Goal: Task Accomplishment & Management: Manage account settings

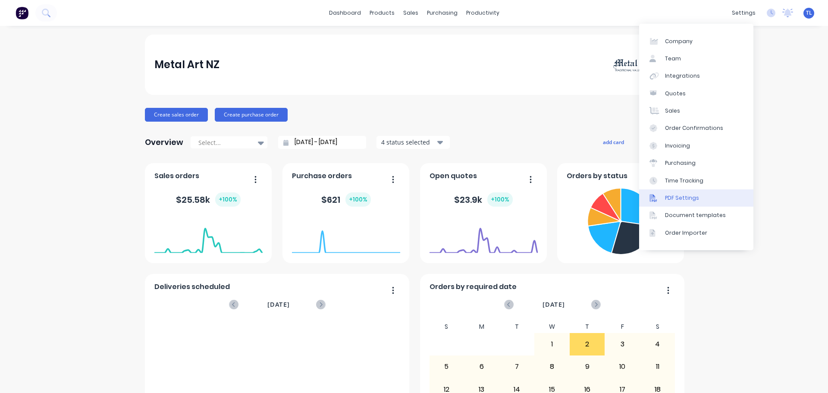
click at [683, 198] on div "PDF Settings" at bounding box center [682, 198] width 34 height 8
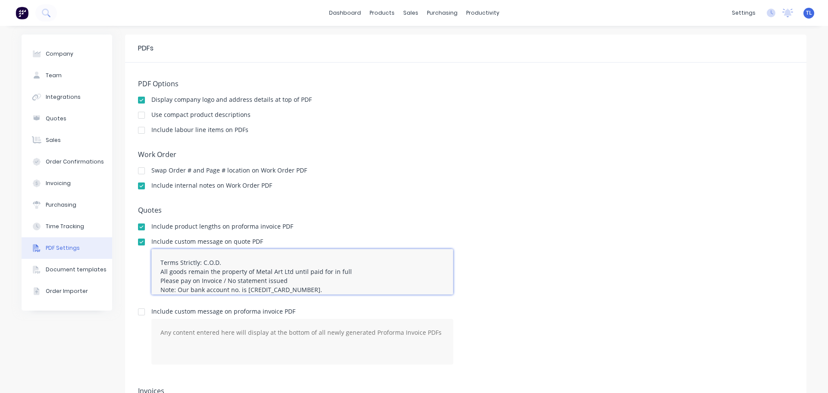
drag, startPoint x: 340, startPoint y: 283, endPoint x: 154, endPoint y: 253, distance: 187.4
click at [154, 253] on textarea "Terms Strictly: C.O.D. All goods remain the property of Metal Art Ltd until pai…" at bounding box center [302, 272] width 302 height 46
click at [172, 330] on textarea at bounding box center [302, 342] width 302 height 46
click at [156, 325] on textarea at bounding box center [302, 342] width 302 height 46
paste textarea "Terms Strictly: C.O.D. All goods remain the property of Metal Art Ltd until pai…"
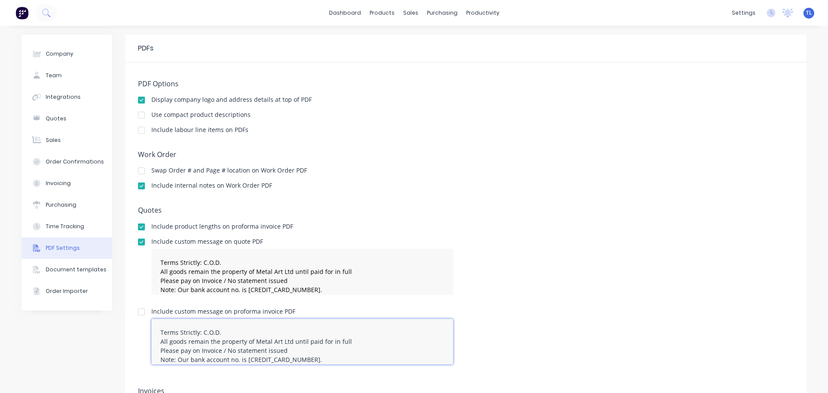
drag, startPoint x: 198, startPoint y: 324, endPoint x: 217, endPoint y: 330, distance: 19.6
click at [217, 330] on textarea "Terms Strictly: C.O.D. All goods remain the property of Metal Art Ltd until pai…" at bounding box center [302, 342] width 302 height 46
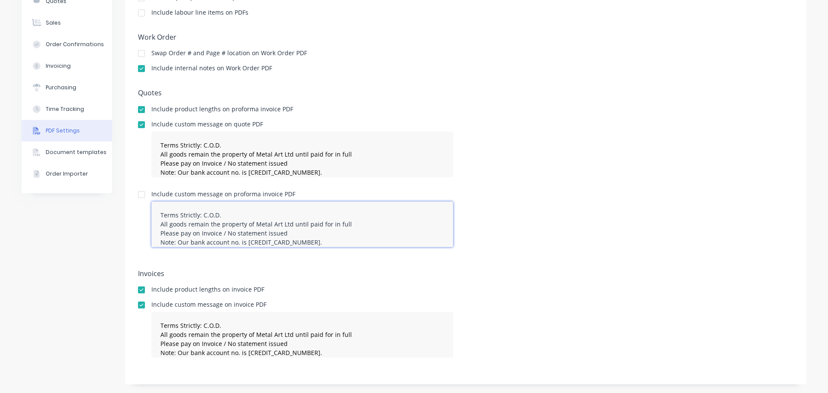
scroll to position [111, 0]
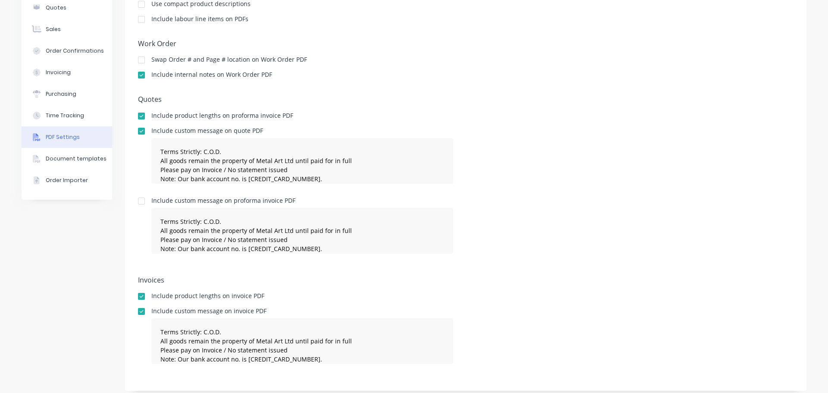
click at [138, 203] on div at bounding box center [141, 200] width 17 height 17
click at [159, 213] on textarea "Terms Strictly: C.O.D. All goods remain the property of Metal Art Ltd until pai…" at bounding box center [302, 231] width 302 height 46
drag, startPoint x: 198, startPoint y: 221, endPoint x: 214, endPoint y: 221, distance: 16.0
click at [214, 221] on textarea "Terms Strictly: C.O.D. All goods remain the property of Metal Art Ltd until pai…" at bounding box center [302, 231] width 302 height 46
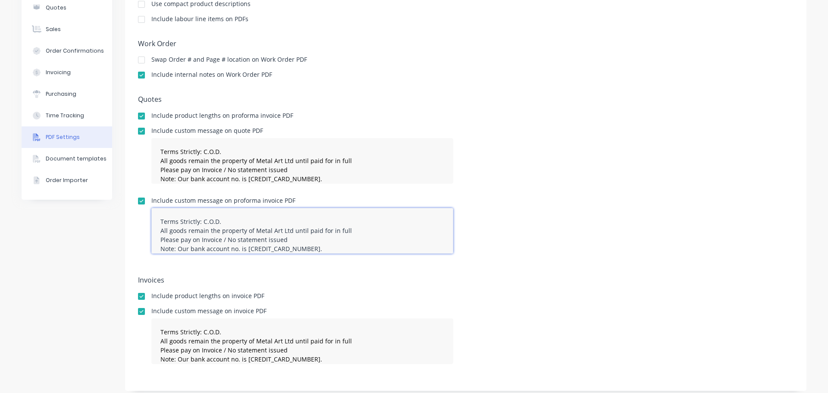
click at [221, 222] on textarea "Terms Strictly: C.O.D. All goods remain the property of Metal Art Ltd until pai…" at bounding box center [302, 231] width 302 height 46
drag, startPoint x: 382, startPoint y: 220, endPoint x: 159, endPoint y: 213, distance: 223.6
click at [159, 213] on textarea "Terms Strictly: C.O.D. or 20th of the month following invoice date if on accoun…" at bounding box center [302, 231] width 302 height 46
type textarea "Terms Strictly: C.O.D. or 20th of the month following invoice date if on accoun…"
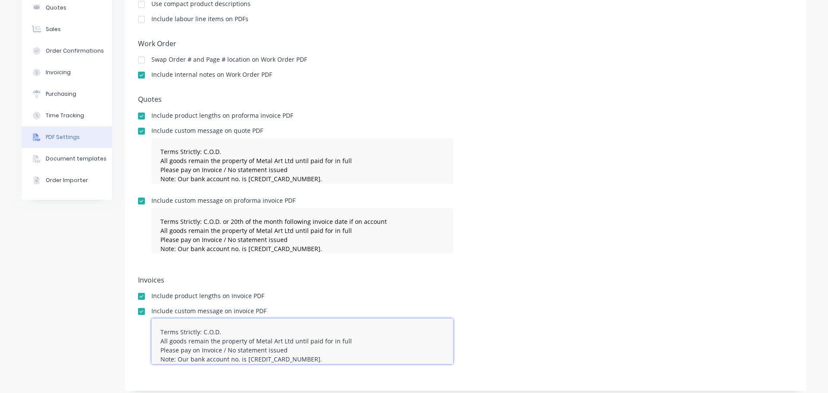
drag, startPoint x: 217, startPoint y: 330, endPoint x: 158, endPoint y: 327, distance: 58.3
click at [158, 327] on textarea "Terms Strictly: C.O.D. All goods remain the property of Metal Art Ltd until pai…" at bounding box center [302, 341] width 302 height 46
paste textarea "or 20th of the month following invoice date if on account"
type textarea "Terms Strictly: C.O.D. or 20th of the month following invoice date if on accoun…"
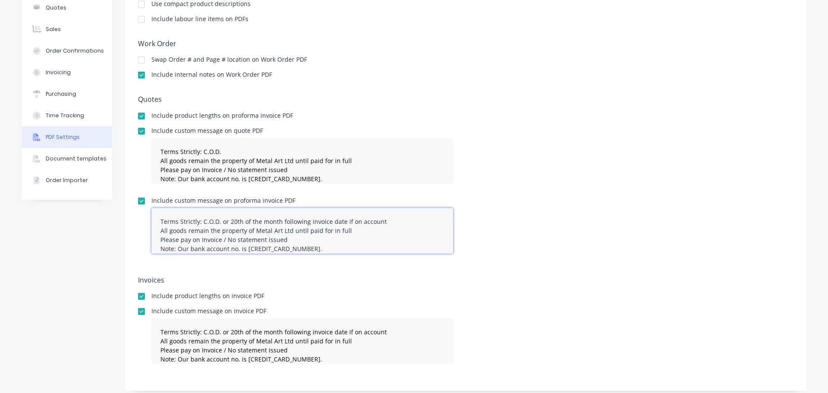
drag, startPoint x: 217, startPoint y: 222, endPoint x: 381, endPoint y: 222, distance: 163.9
click at [381, 222] on textarea "Terms Strictly: C.O.D. or 20th of the month following invoice date if on accoun…" at bounding box center [302, 231] width 302 height 46
type textarea "Terms Strictly: C.O.D. All goods remain the property of Metal Art Ltd until pai…"
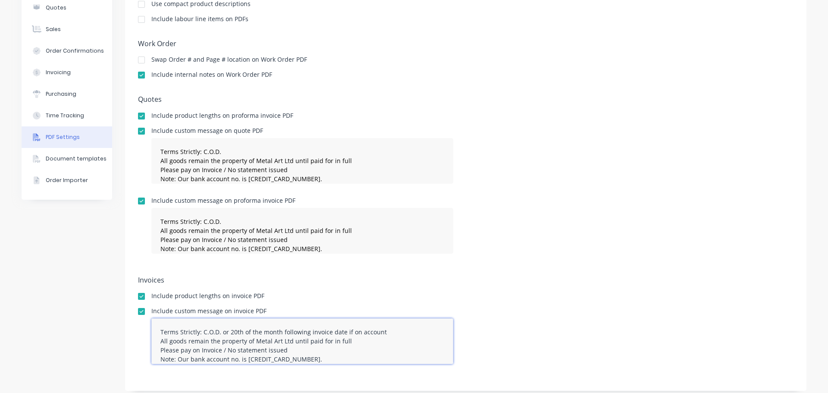
click at [198, 331] on textarea "Terms Strictly: C.O.D. or 20th of the month following invoice date if on accoun…" at bounding box center [302, 341] width 302 height 46
click at [355, 330] on textarea "Terms Strictly: 20th of the month following invoice date if on account All good…" at bounding box center [302, 341] width 302 height 46
type textarea "Terms Strictly: 20th of the month following invoice date All goods remain the p…"
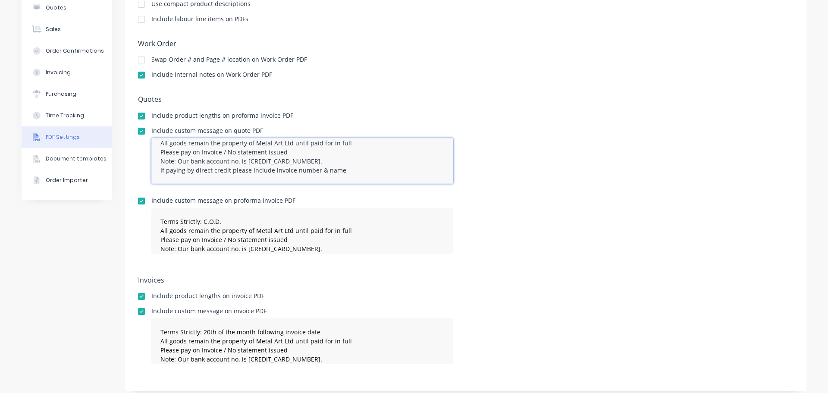
drag, startPoint x: 154, startPoint y: 150, endPoint x: 363, endPoint y: 190, distance: 212.1
click at [363, 190] on div "Terms Strictly: C.O.D. All goods remain the property of Metal Art Ltd until pai…" at bounding box center [302, 164] width 302 height 53
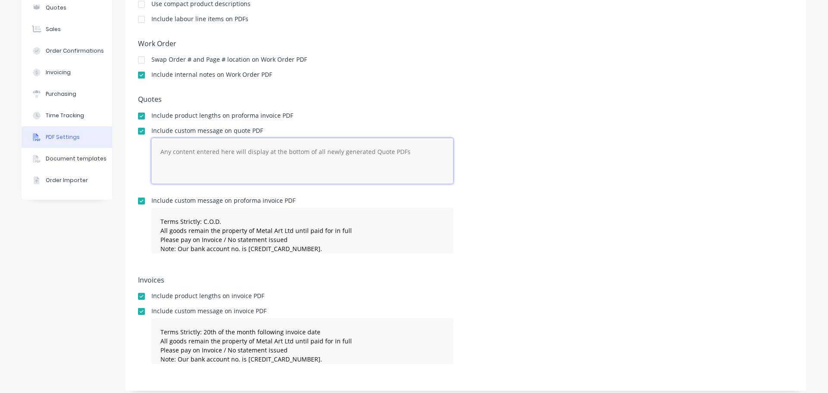
scroll to position [0, 0]
paste textarea "Quote (Valid for 7 days after receiving) Prices Ex. Works, unless otherwise sta…"
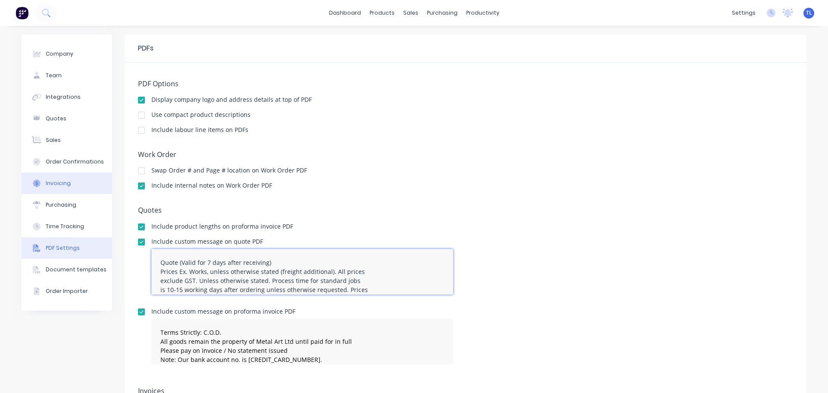
type textarea "Quote (Valid for 7 days after receiving) Prices Ex. Works, unless otherwise sta…"
click at [53, 185] on div "Invoicing" at bounding box center [58, 183] width 25 height 8
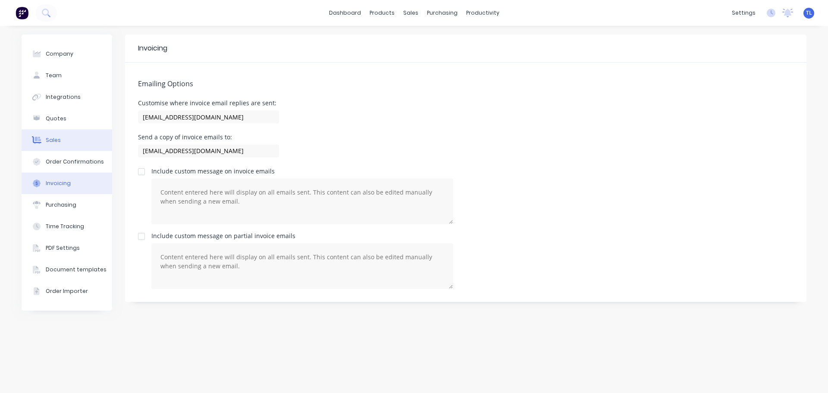
click at [51, 141] on div "Sales" at bounding box center [53, 140] width 15 height 8
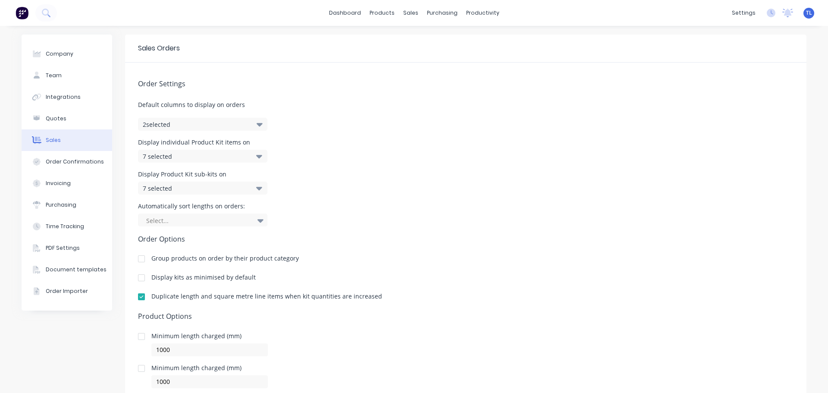
click at [257, 127] on icon "button" at bounding box center [260, 124] width 6 height 9
click at [257, 126] on icon "button" at bounding box center [260, 124] width 6 height 3
click at [257, 156] on icon at bounding box center [259, 156] width 6 height 3
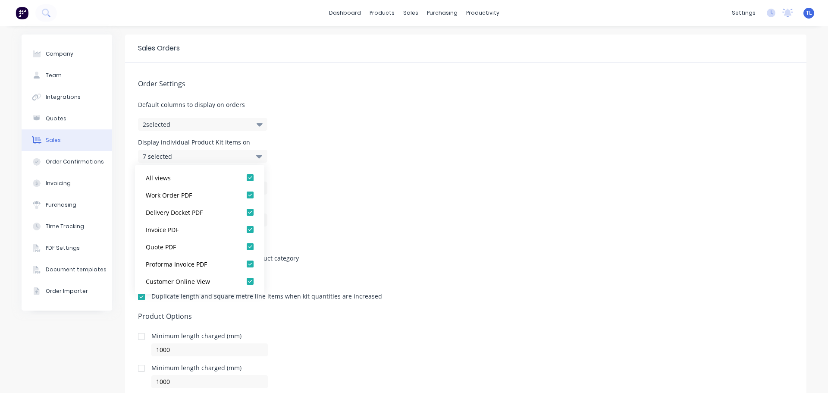
click at [258, 156] on icon at bounding box center [259, 156] width 6 height 3
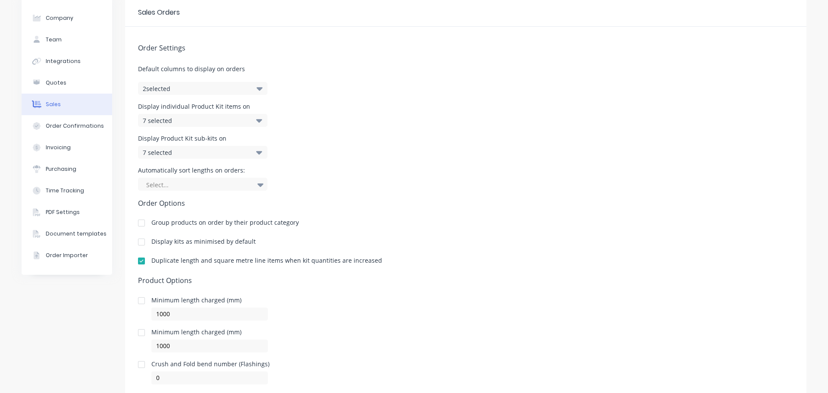
scroll to position [62, 0]
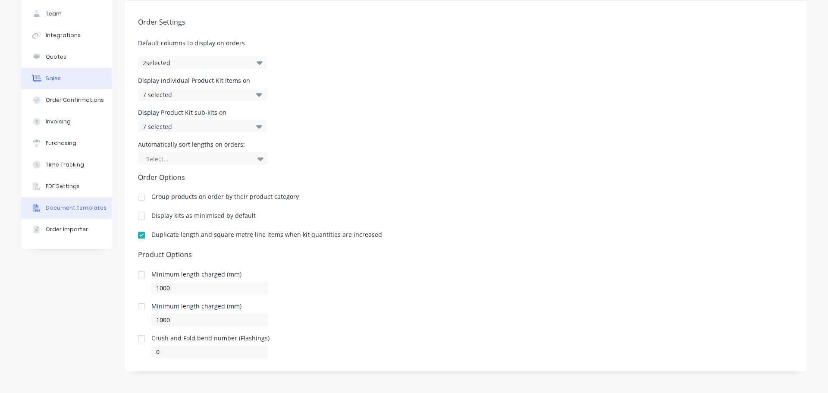
click at [63, 210] on div "Document templates" at bounding box center [76, 208] width 61 height 8
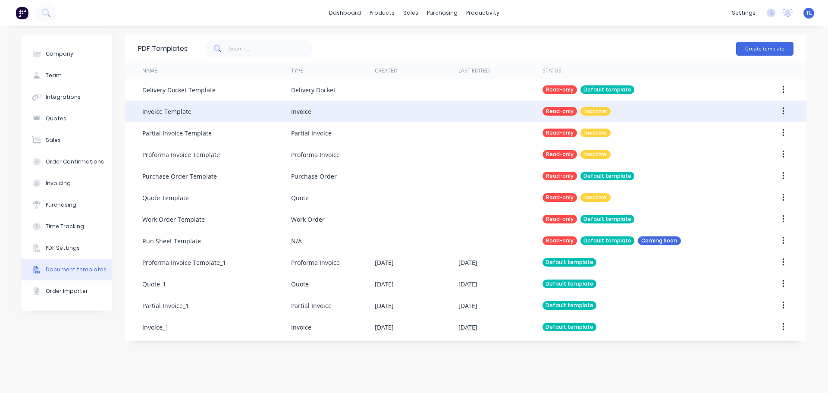
click at [784, 112] on icon "button" at bounding box center [784, 111] width 2 height 8
click at [562, 112] on div "Read-only" at bounding box center [560, 111] width 35 height 9
click at [180, 115] on div "Invoice Template" at bounding box center [166, 111] width 49 height 9
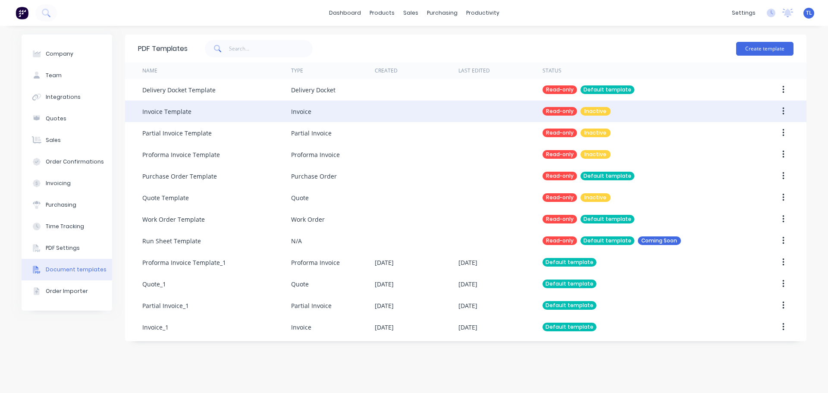
click at [591, 111] on div "Inactive" at bounding box center [596, 111] width 30 height 9
click at [779, 112] on button "button" at bounding box center [784, 112] width 20 height 16
click at [779, 111] on button "button" at bounding box center [784, 112] width 20 height 16
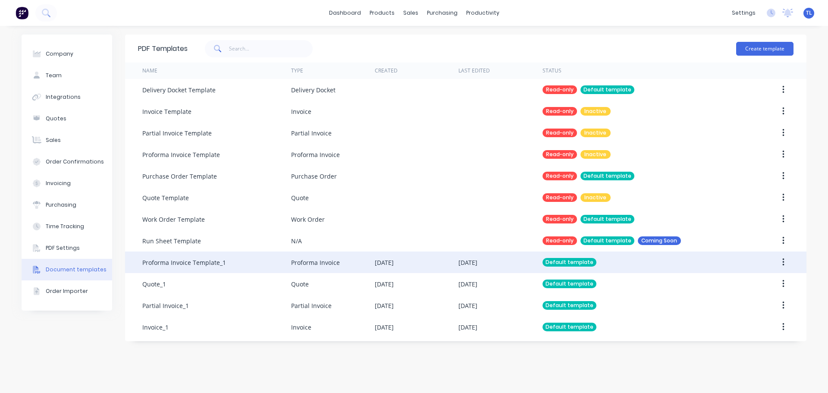
click at [560, 263] on div "Default template" at bounding box center [570, 262] width 54 height 9
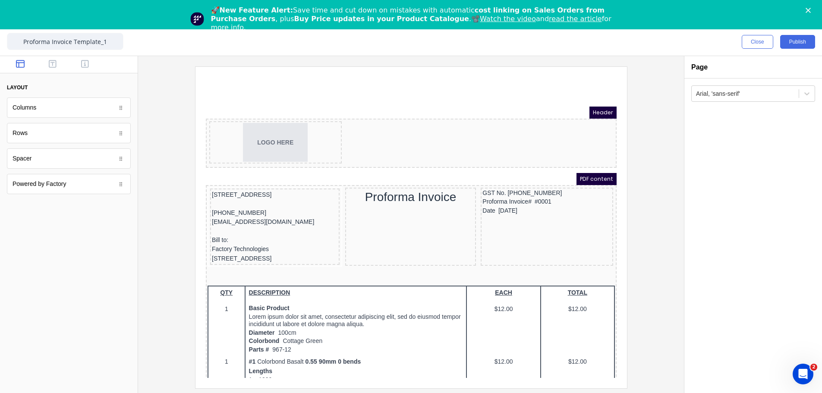
scroll to position [29, 0]
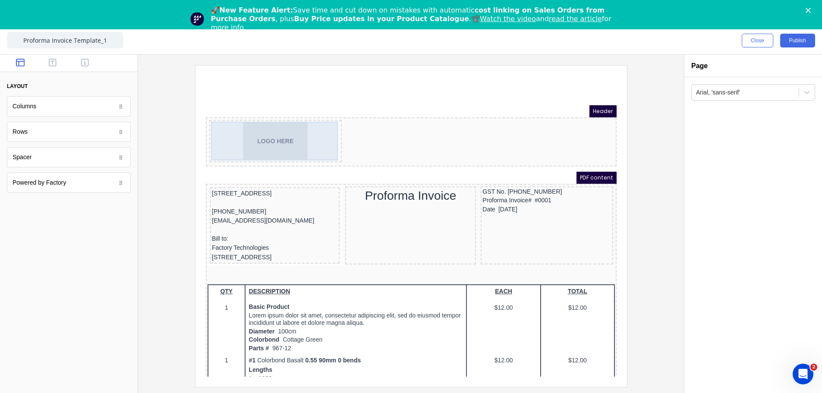
click at [286, 131] on div "LOGO HERE" at bounding box center [264, 130] width 129 height 39
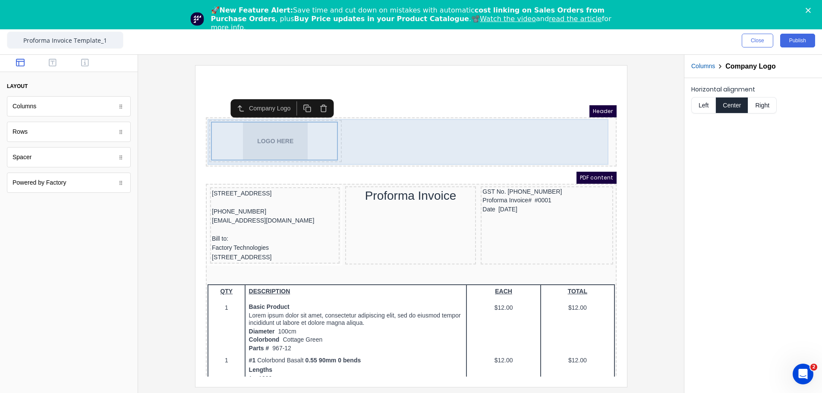
click at [383, 135] on div "LOGO HERE" at bounding box center [400, 132] width 407 height 46
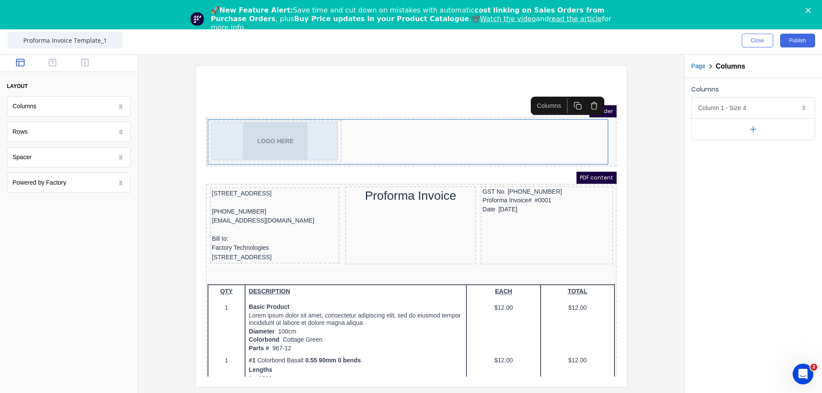
click at [318, 127] on div "LOGO HERE" at bounding box center [264, 130] width 129 height 39
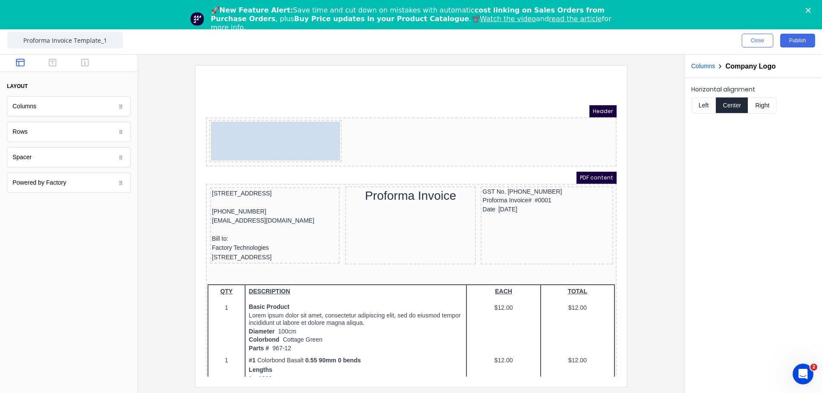
drag, startPoint x: 258, startPoint y: 135, endPoint x: 367, endPoint y: 134, distance: 109.6
click at [367, 134] on body "Header LOGO HERE LOGO HERE PDF content [STREET_ADDRESS], [PHONE_NUMBER] [EMAIL_…" at bounding box center [400, 245] width 411 height 301
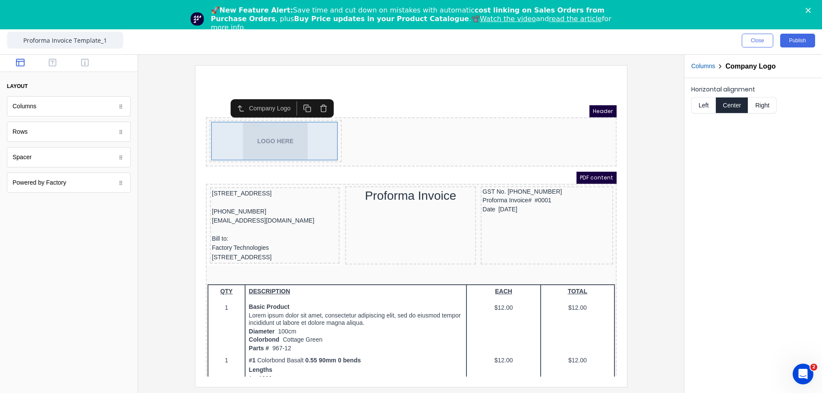
click at [274, 135] on div "LOGO HERE" at bounding box center [264, 130] width 129 height 39
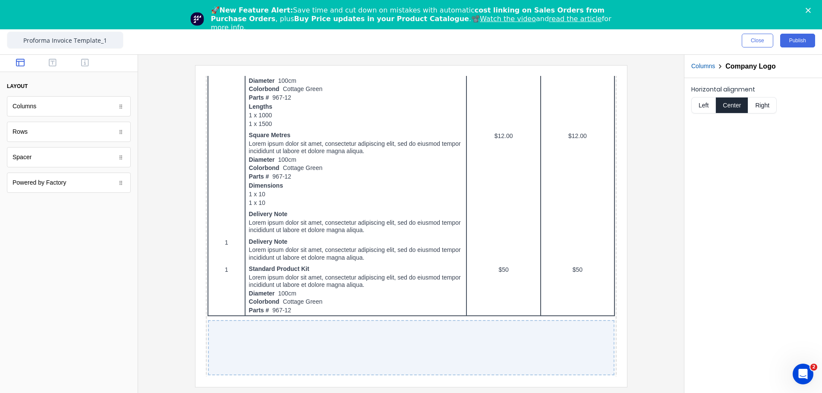
scroll to position [525, 0]
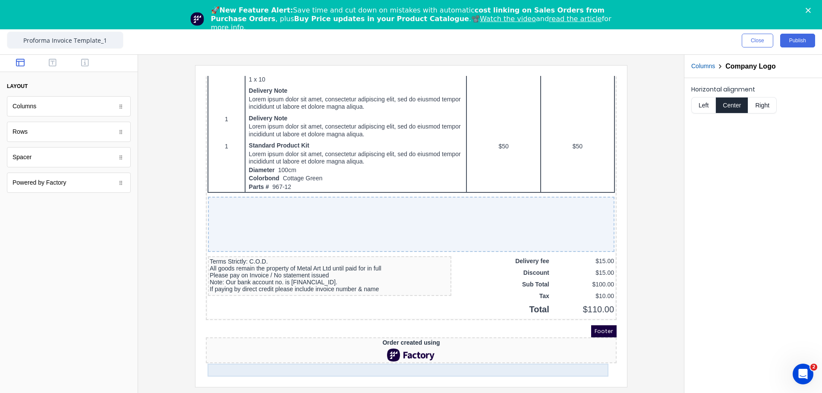
click at [392, 351] on div at bounding box center [400, 344] width 407 height 13
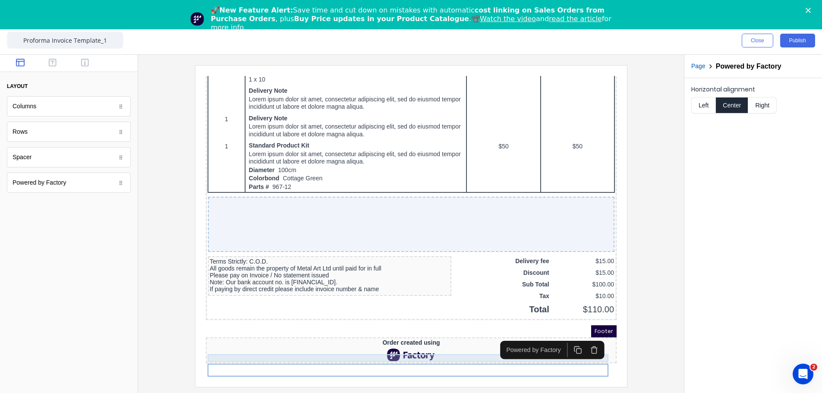
click at [391, 337] on div "Order created using" at bounding box center [400, 333] width 407 height 8
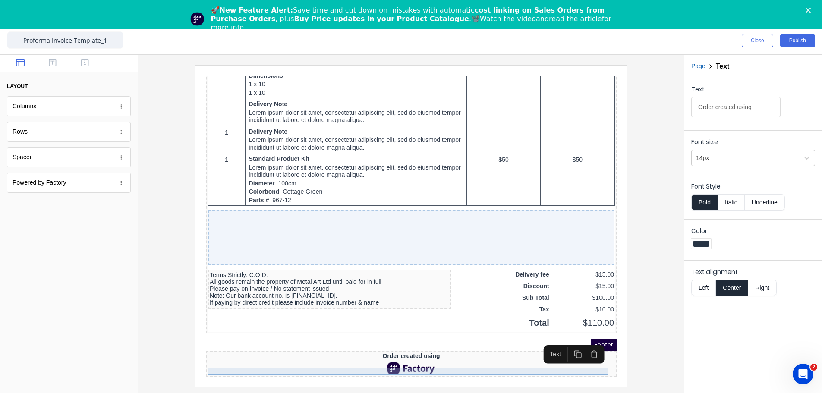
click at [391, 343] on div "Order created using" at bounding box center [400, 346] width 407 height 8
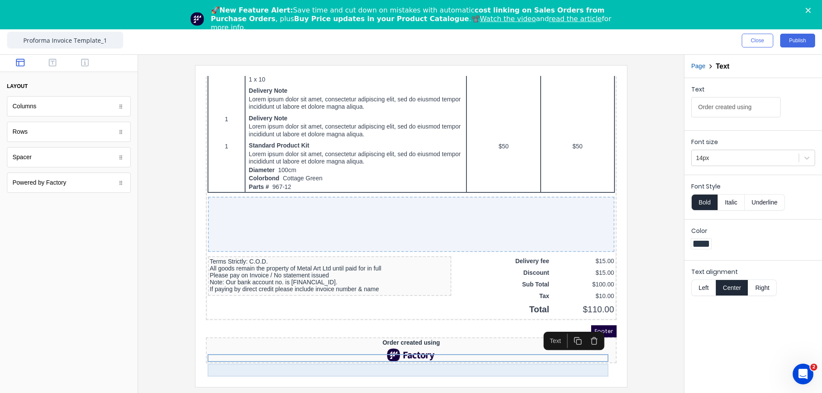
click at [393, 351] on div at bounding box center [400, 344] width 407 height 13
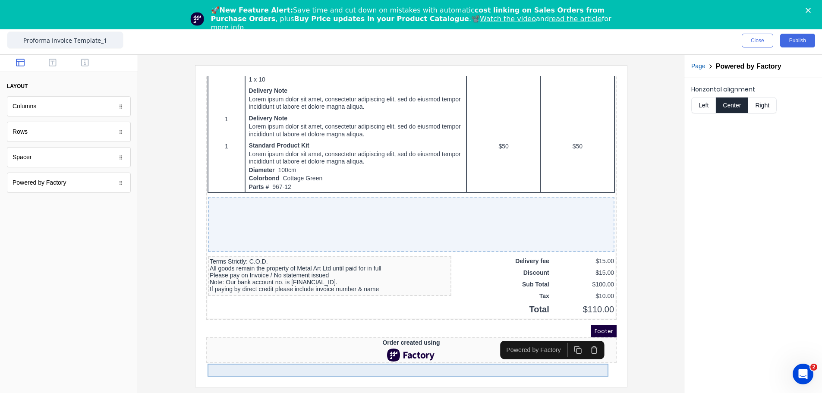
click at [393, 351] on div at bounding box center [400, 344] width 407 height 13
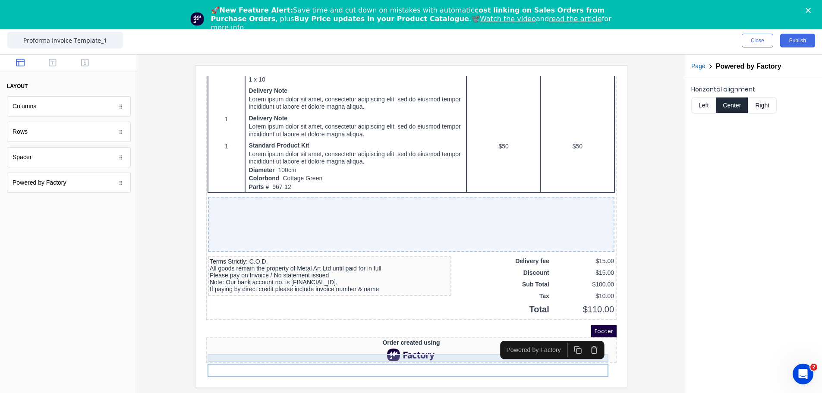
click at [394, 337] on div "Order created using" at bounding box center [400, 333] width 407 height 8
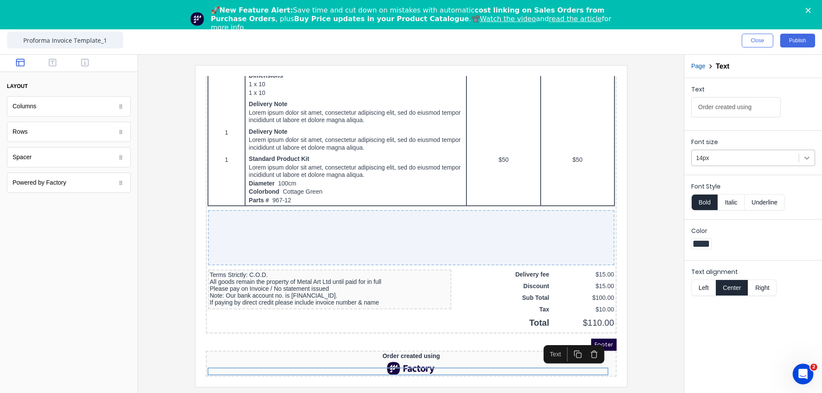
click at [812, 155] on div at bounding box center [807, 158] width 16 height 16
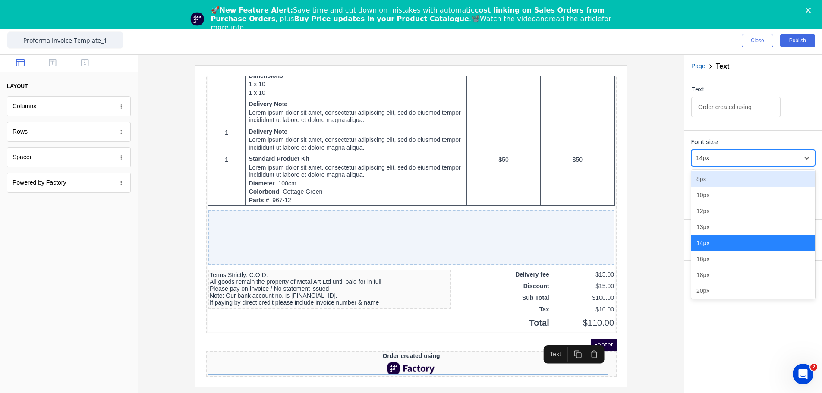
click at [725, 178] on div "8px" at bounding box center [753, 179] width 124 height 16
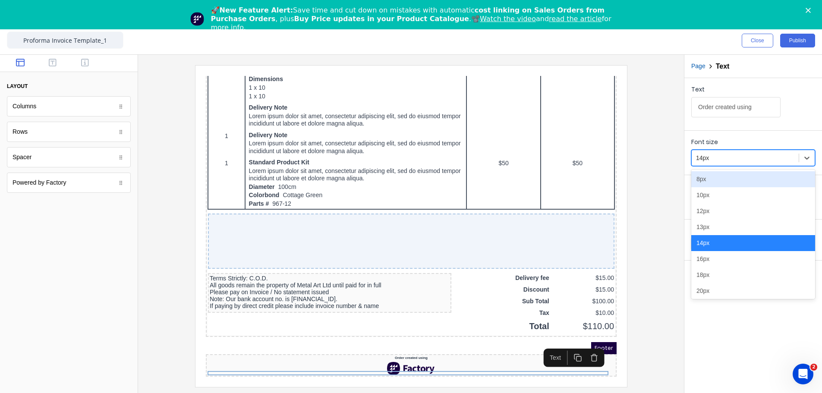
scroll to position [522, 0]
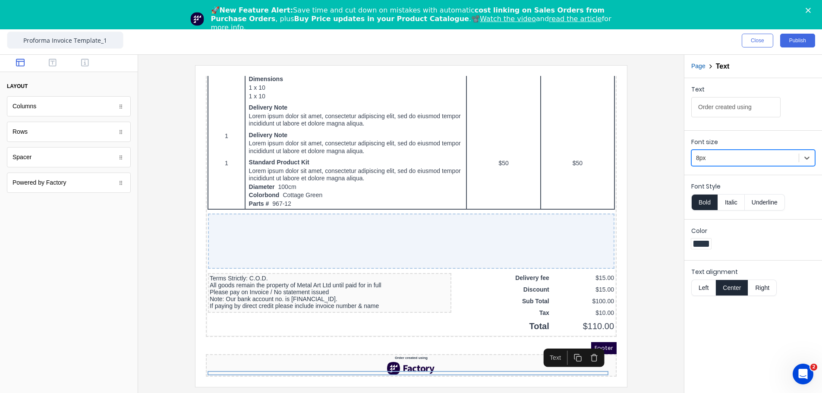
click at [703, 204] on button "Bold" at bounding box center [704, 202] width 26 height 16
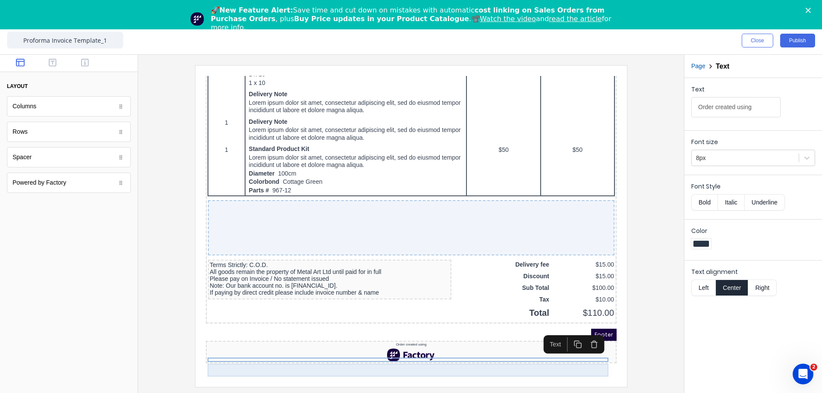
click at [393, 351] on div at bounding box center [400, 344] width 407 height 13
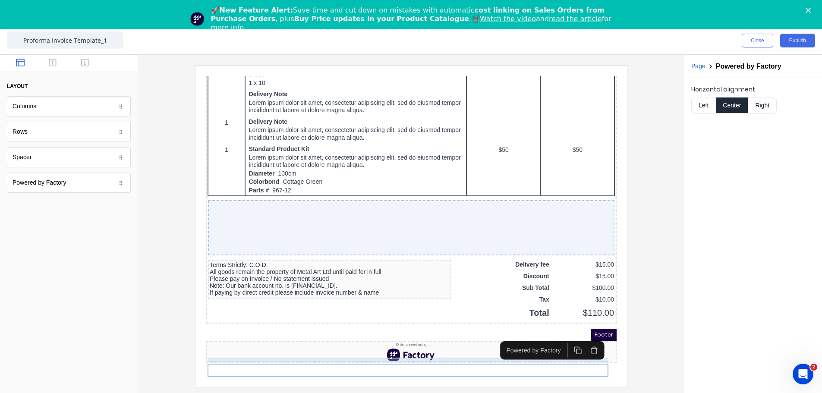
click at [403, 337] on div "Order created using" at bounding box center [400, 334] width 407 height 4
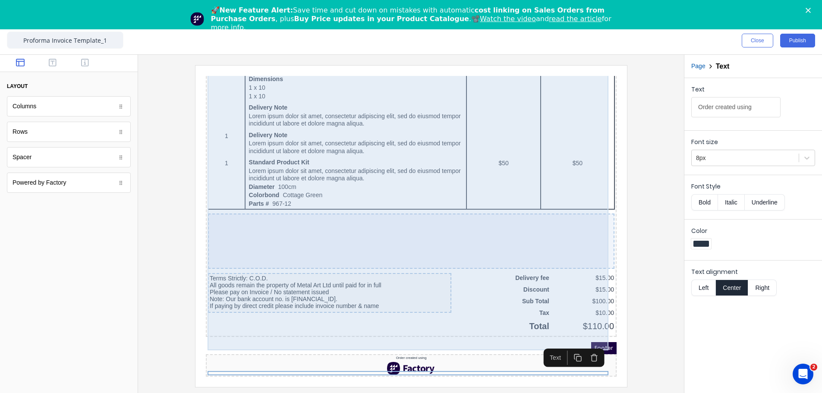
scroll to position [0, 0]
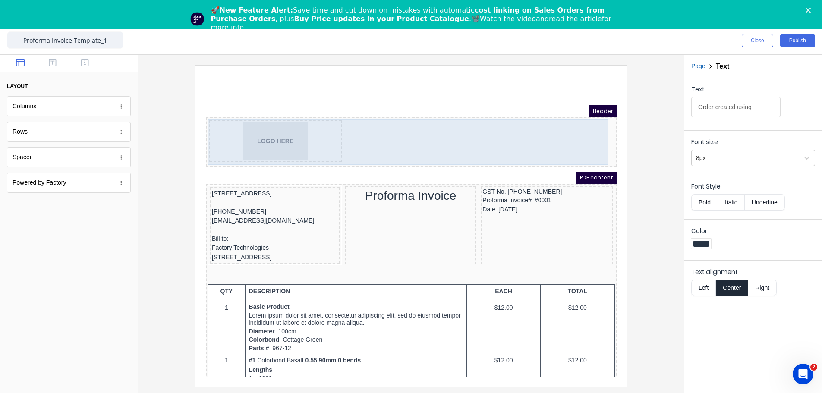
click at [367, 143] on div "LOGO HERE" at bounding box center [400, 132] width 407 height 46
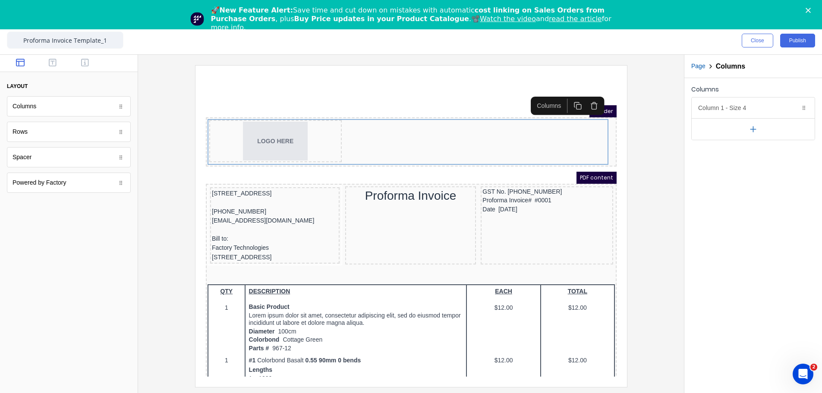
click at [752, 131] on icon "button" at bounding box center [753, 129] width 9 height 9
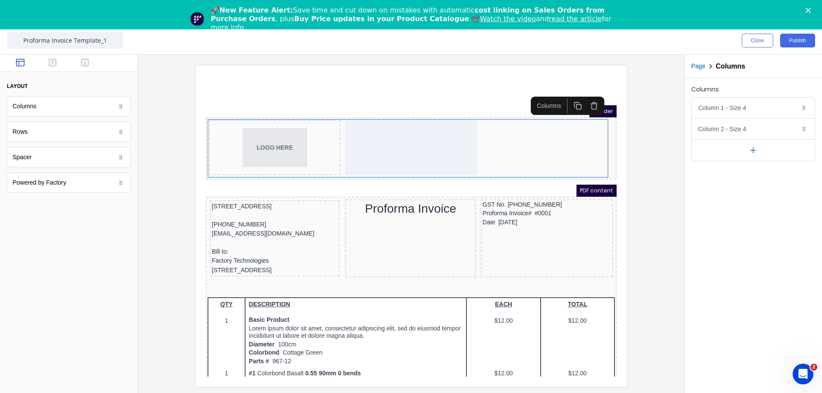
click at [752, 151] on icon "button" at bounding box center [753, 150] width 9 height 9
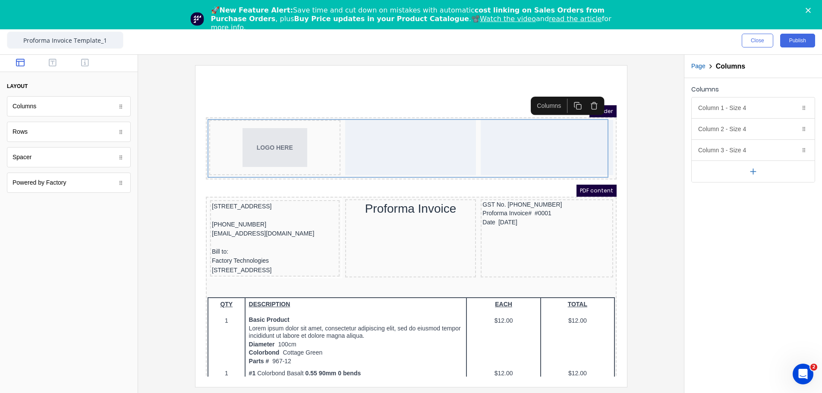
click at [753, 175] on icon "button" at bounding box center [753, 171] width 9 height 9
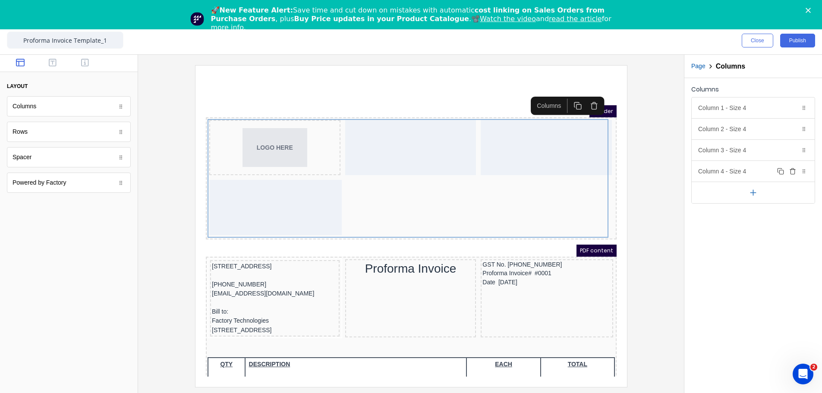
click at [793, 173] on icon "button" at bounding box center [792, 171] width 7 height 7
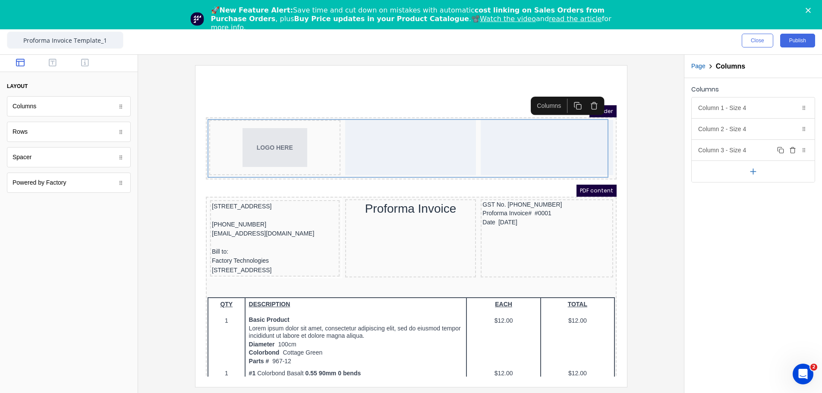
click at [791, 149] on icon "button" at bounding box center [792, 150] width 4 height 5
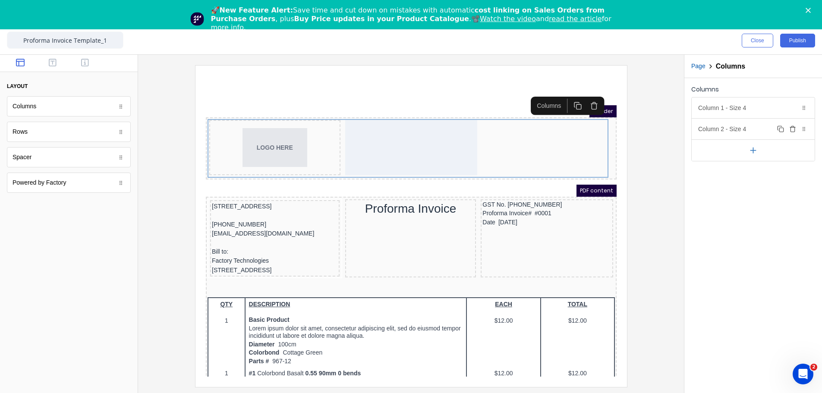
click at [793, 130] on icon "button" at bounding box center [792, 129] width 7 height 7
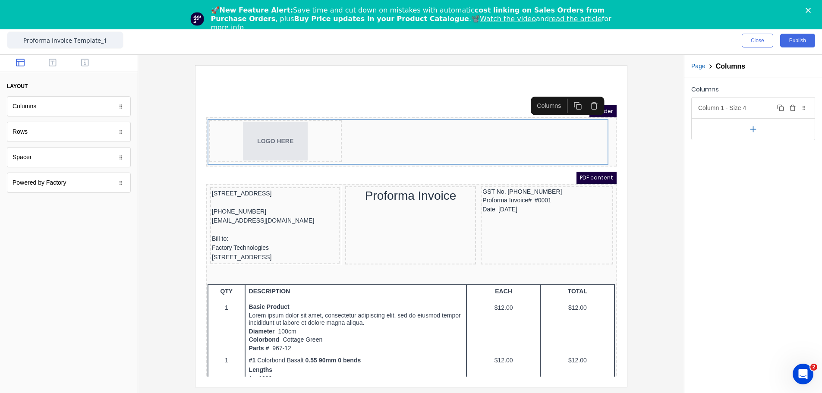
click at [739, 107] on div "Column 1 - Size 4 Duplicate Delete" at bounding box center [753, 108] width 123 height 21
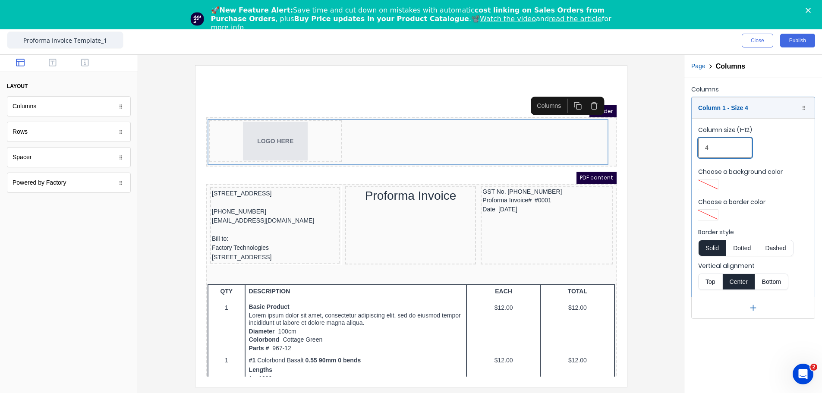
drag, startPoint x: 715, startPoint y: 147, endPoint x: 683, endPoint y: 147, distance: 31.5
click at [684, 147] on div "Columns Column 1 - Size 4 Duplicate Delete Column size (1-12) 4 Choose a backgr…" at bounding box center [753, 201] width 138 height 246
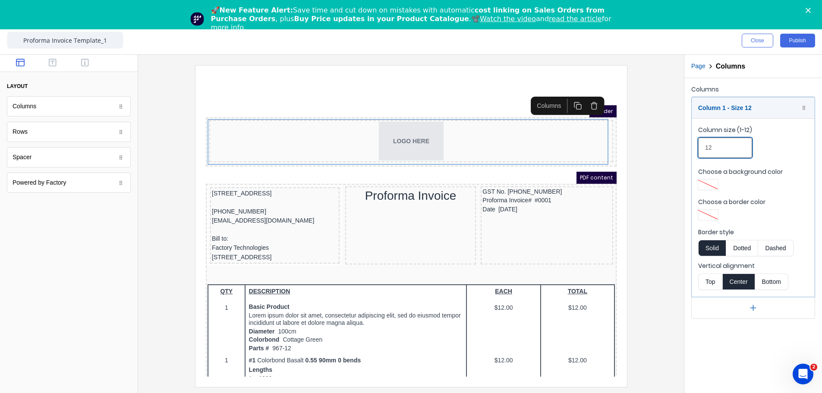
type input "12"
click at [654, 201] on div at bounding box center [411, 225] width 532 height 321
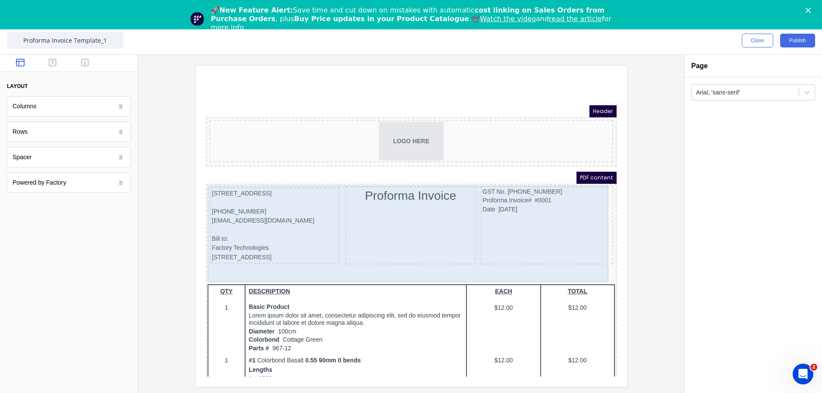
click at [491, 233] on div "GST No. [PHONE_NUMBER] Proforma Invoice# #0001 Date [DATE]" at bounding box center [536, 215] width 132 height 78
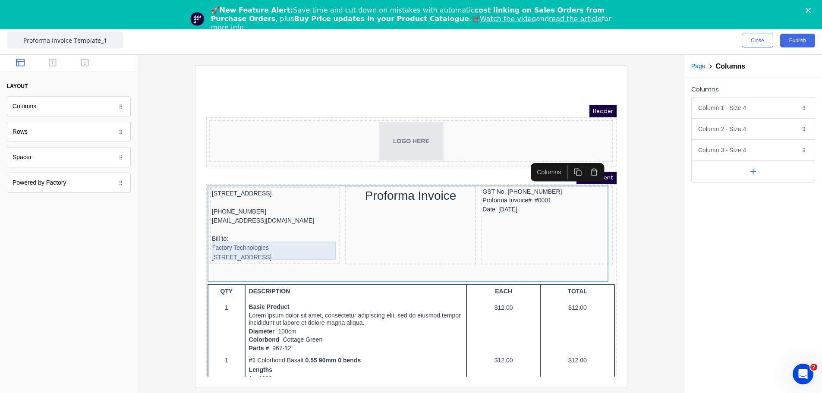
click at [226, 242] on div "Bill to: Factory Technologies" at bounding box center [264, 233] width 126 height 19
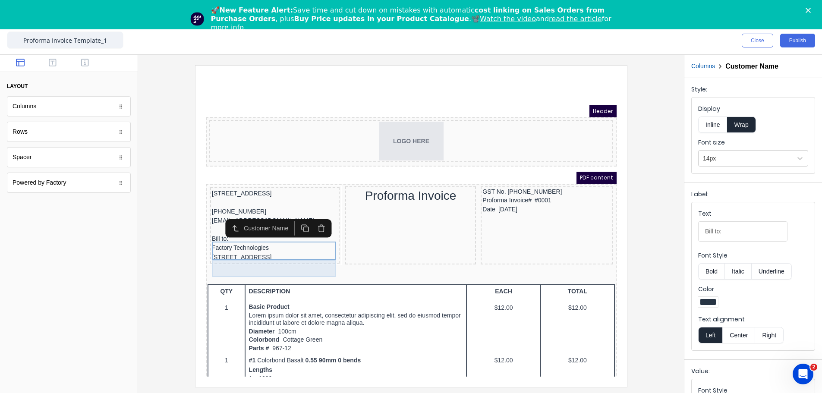
click at [224, 252] on div "[STREET_ADDRESS]" at bounding box center [264, 246] width 126 height 9
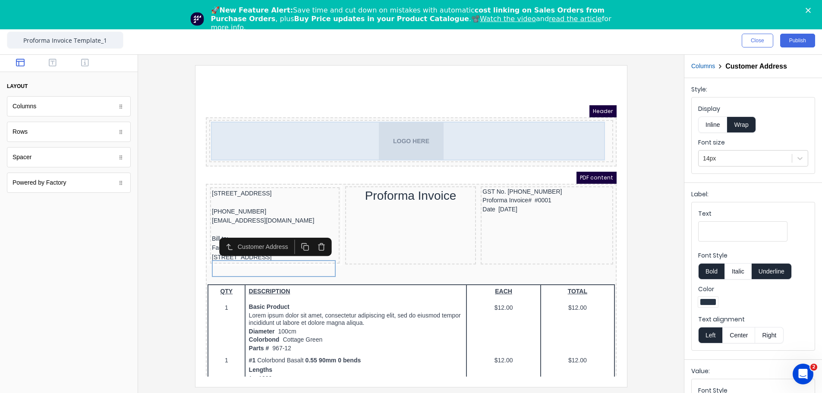
click at [311, 143] on div "LOGO HERE" at bounding box center [400, 130] width 400 height 39
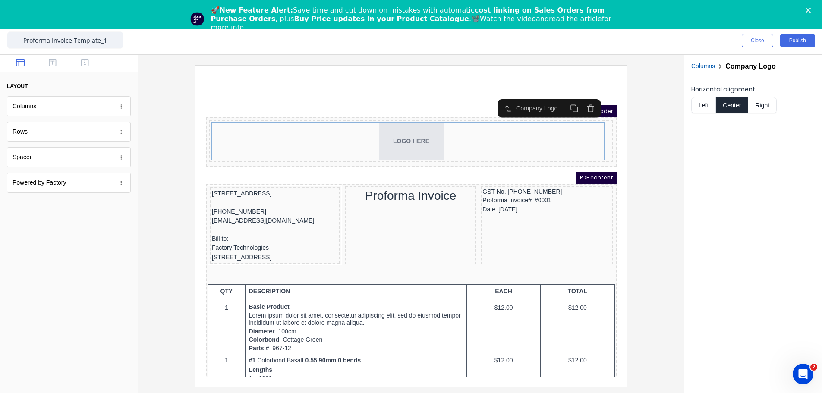
click at [85, 188] on body "dashboard products sales purchasing productivity dashboard products Product Cat…" at bounding box center [411, 196] width 822 height 393
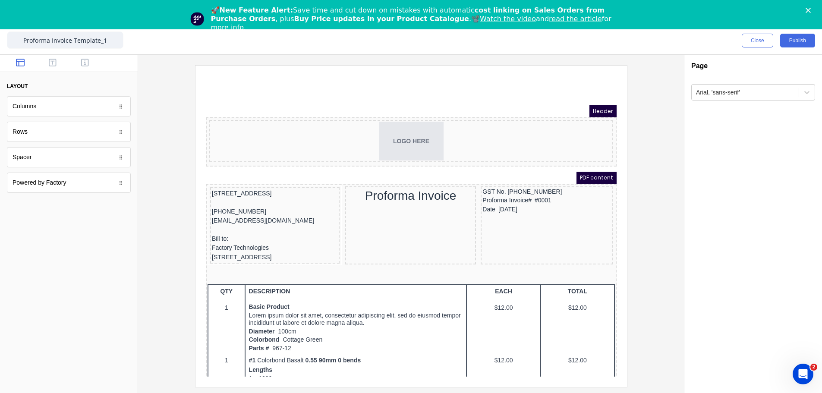
click at [85, 188] on div "Powered by Factory" at bounding box center [69, 183] width 124 height 20
click at [123, 182] on icon at bounding box center [120, 182] width 5 height 5
click at [105, 256] on div at bounding box center [69, 299] width 138 height 189
drag, startPoint x: 122, startPoint y: 184, endPoint x: 110, endPoint y: 233, distance: 49.9
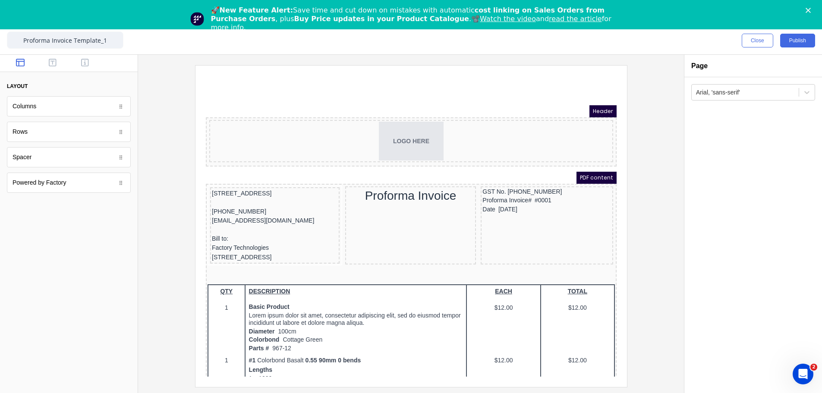
click at [110, 233] on div at bounding box center [69, 299] width 138 height 189
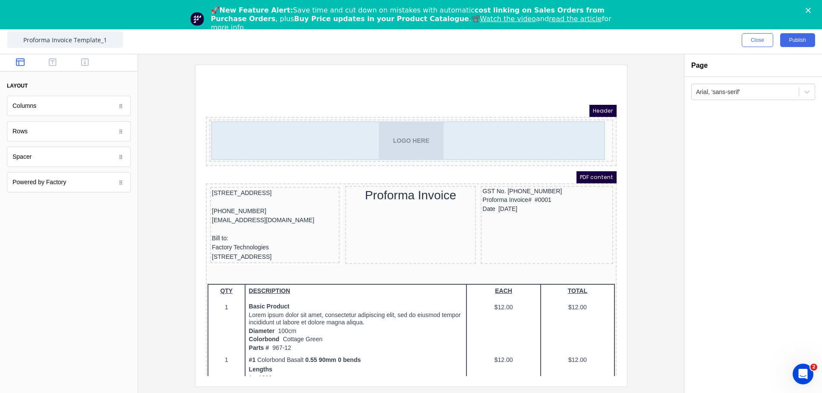
click at [582, 118] on div "LOGO HERE" at bounding box center [400, 130] width 400 height 39
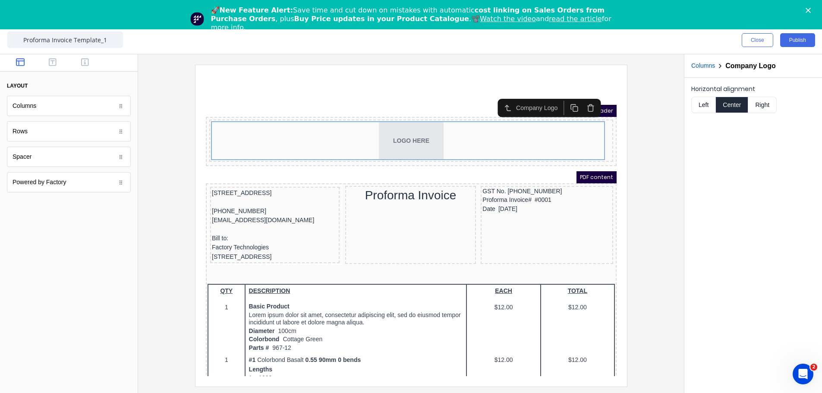
click at [755, 107] on button "Right" at bounding box center [762, 105] width 28 height 16
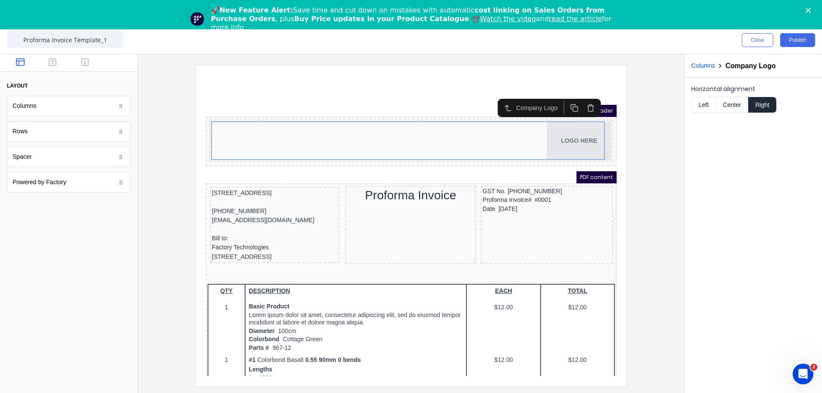
click at [698, 107] on button "Left" at bounding box center [703, 105] width 24 height 16
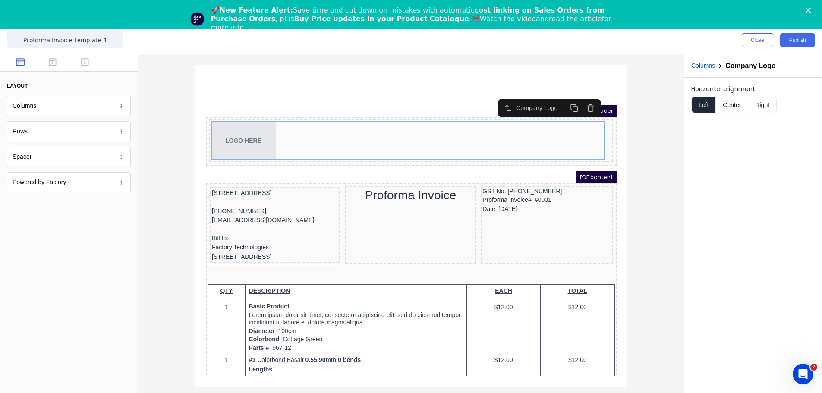
click at [729, 106] on button "Center" at bounding box center [731, 105] width 33 height 16
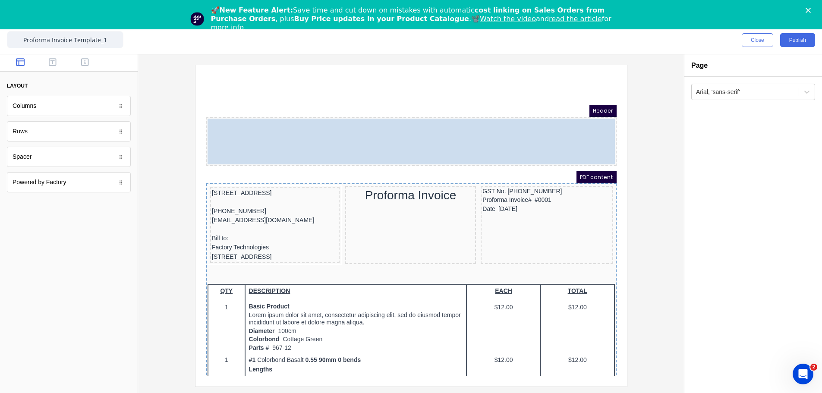
drag, startPoint x: 449, startPoint y: 108, endPoint x: 449, endPoint y: 72, distance: 36.7
click at [449, 94] on body "Header LOGO HERE LOGO HERE PDF content [STREET_ADDRESS], [PHONE_NUMBER] [EMAIL_…" at bounding box center [400, 244] width 411 height 301
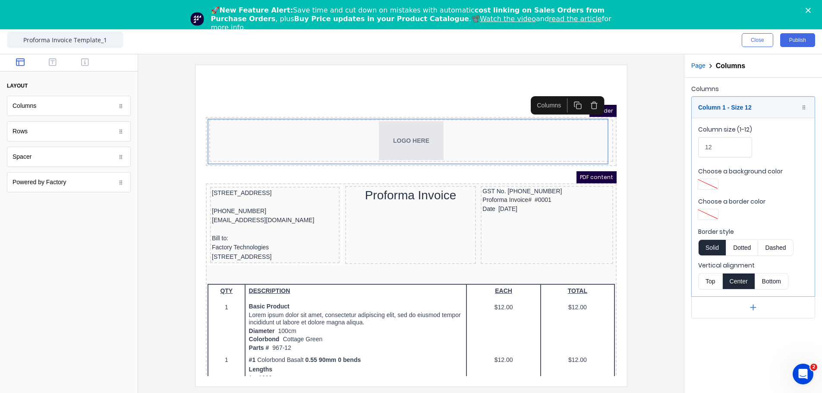
click at [769, 281] on button "Bottom" at bounding box center [771, 281] width 33 height 16
click at [742, 281] on button "Center" at bounding box center [738, 281] width 33 height 16
click at [708, 278] on button "Top" at bounding box center [710, 281] width 24 height 16
click at [730, 277] on button "Center" at bounding box center [738, 281] width 33 height 16
click at [801, 41] on button "Publish" at bounding box center [797, 40] width 35 height 14
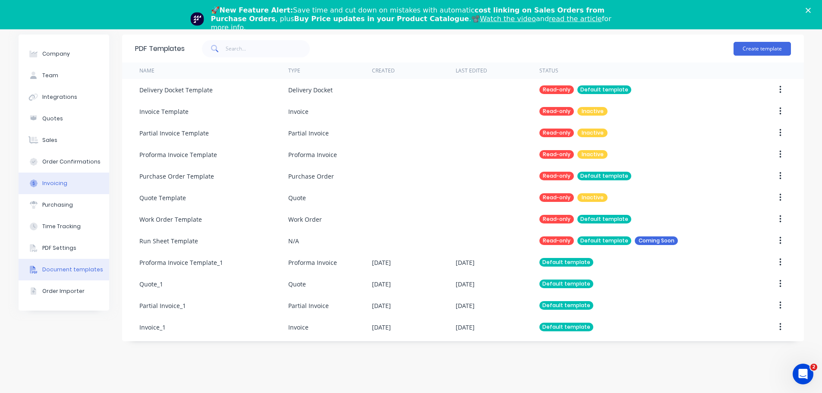
click at [67, 187] on button "Invoicing" at bounding box center [64, 184] width 91 height 22
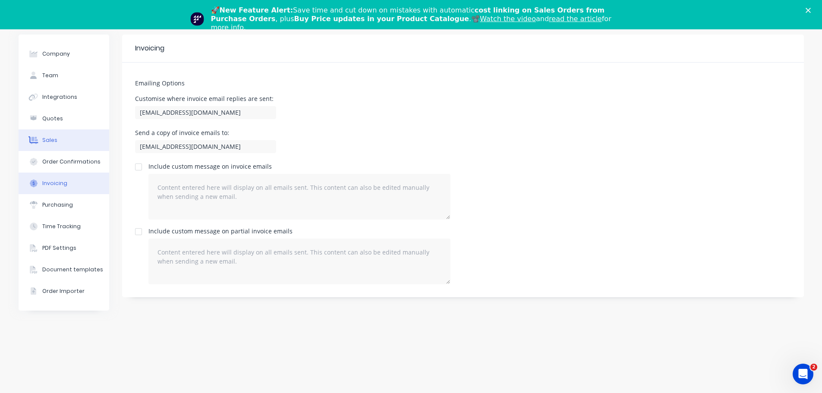
click at [66, 143] on button "Sales" at bounding box center [64, 140] width 91 height 22
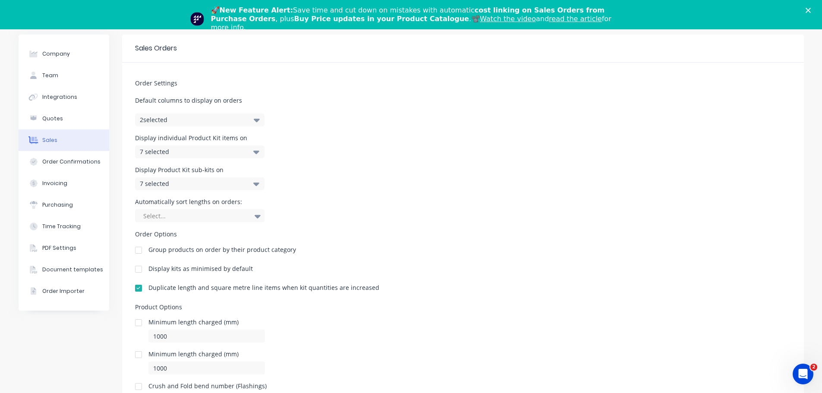
click at [811, 8] on icon "Close" at bounding box center [807, 10] width 5 height 5
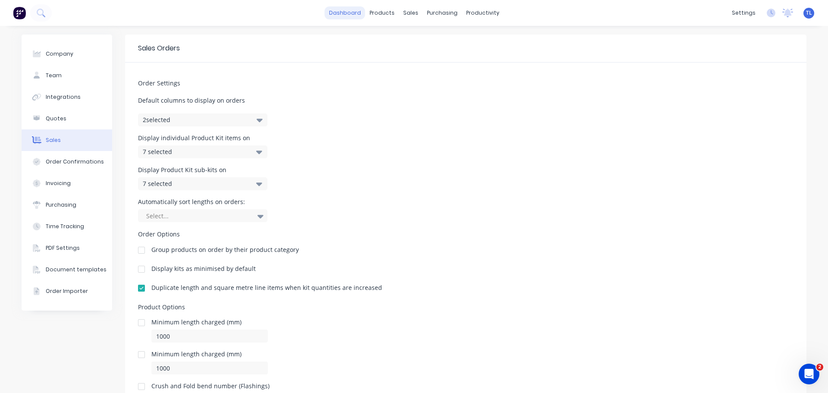
click at [352, 14] on link "dashboard" at bounding box center [345, 12] width 41 height 13
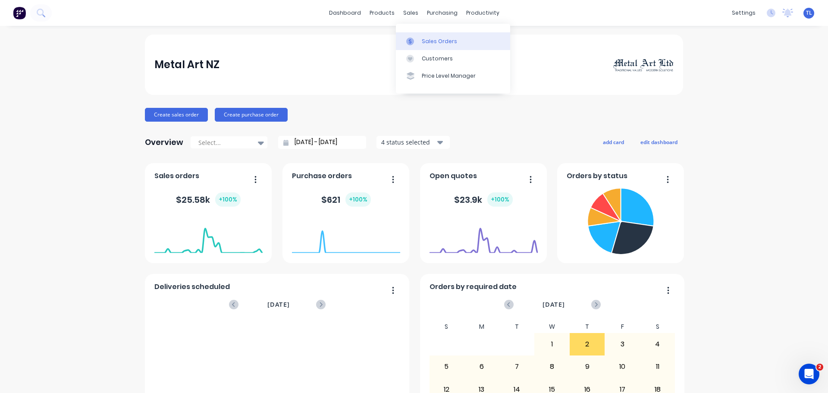
click at [426, 41] on div "Sales Orders" at bounding box center [439, 42] width 35 height 8
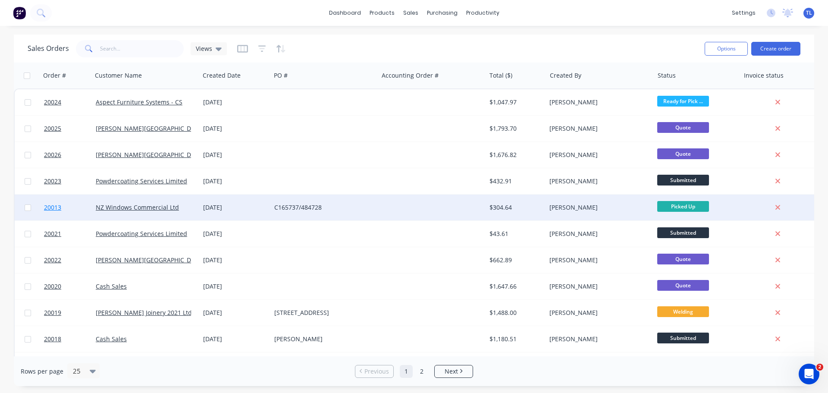
click at [52, 206] on span "20013" at bounding box center [52, 207] width 17 height 9
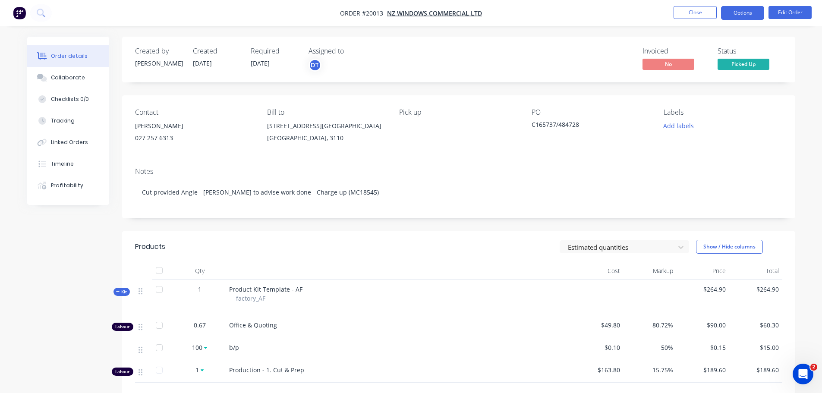
click at [742, 13] on button "Options" at bounding box center [742, 13] width 43 height 14
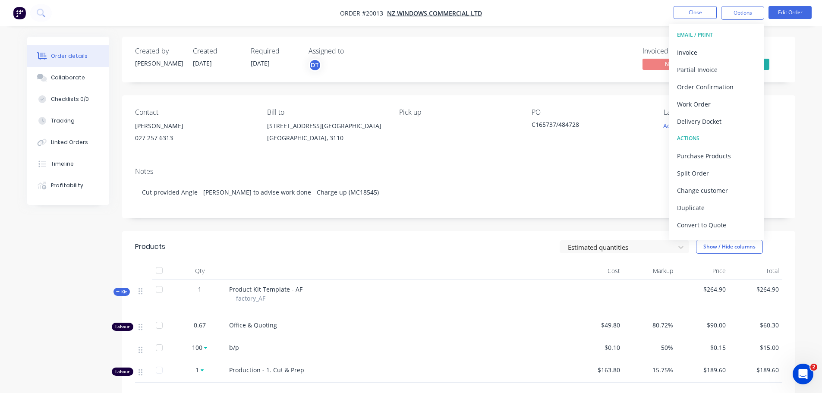
click at [479, 162] on div "Notes Cut provided Angle - [PERSON_NAME] to advise work done - Charge up (MC185…" at bounding box center [458, 189] width 673 height 58
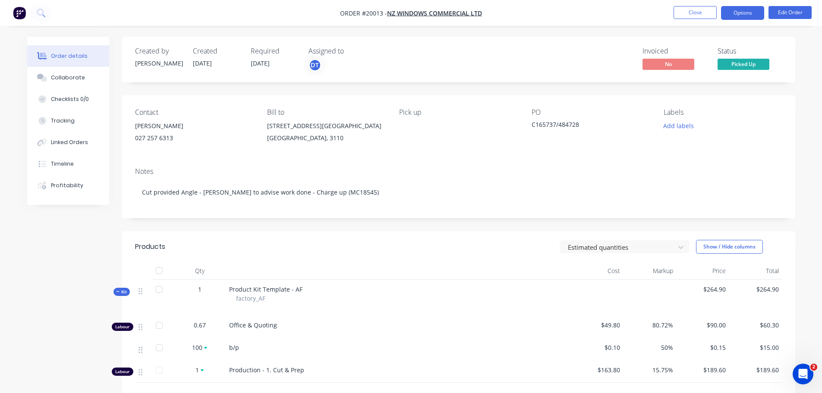
click at [733, 14] on button "Options" at bounding box center [742, 13] width 43 height 14
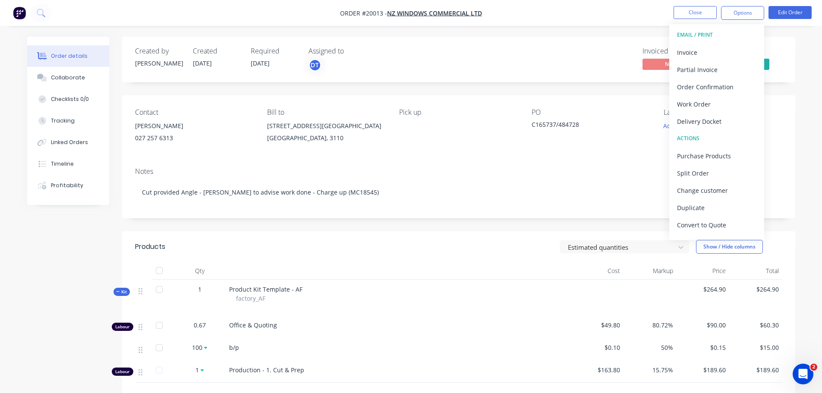
click at [536, 156] on div "Contact [PERSON_NAME] [PHONE_NUMBER] Bill to [STREET_ADDRESS] Pick up PO C16573…" at bounding box center [458, 127] width 673 height 65
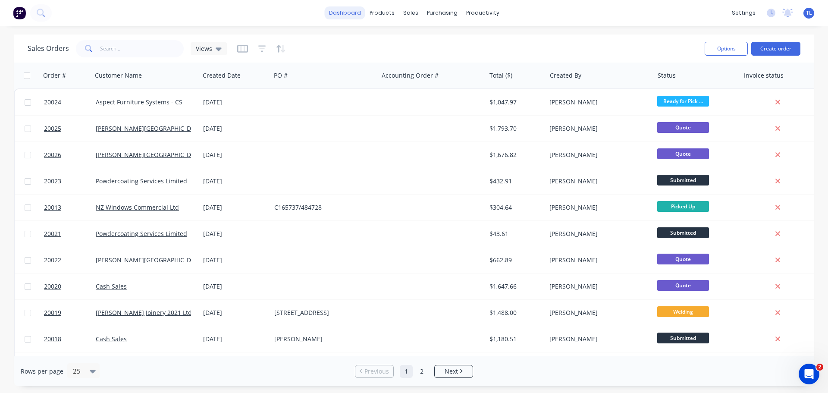
click at [343, 15] on link "dashboard" at bounding box center [345, 12] width 41 height 13
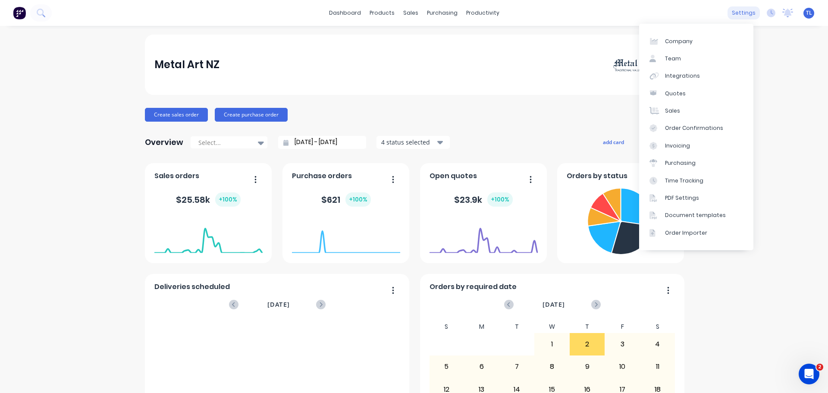
click at [743, 13] on div "settings" at bounding box center [744, 12] width 32 height 13
click at [680, 200] on div "PDF Settings" at bounding box center [682, 198] width 34 height 8
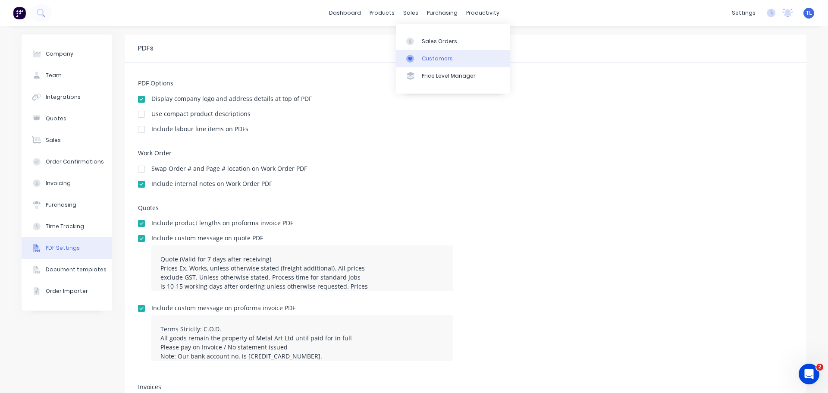
click at [428, 60] on div "Customers" at bounding box center [437, 59] width 31 height 8
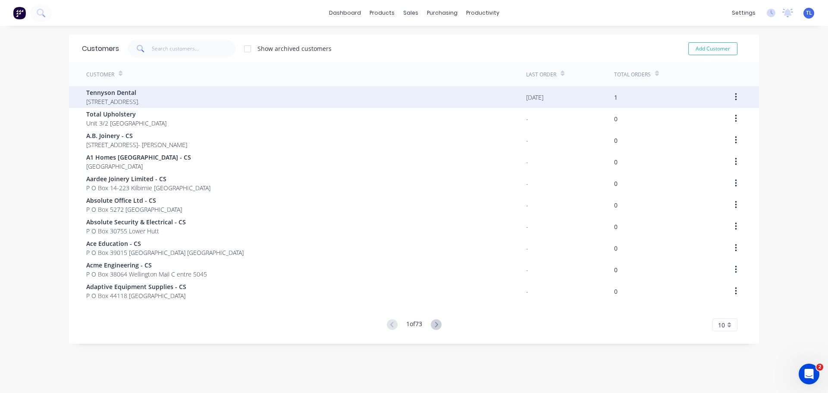
click at [116, 103] on span "[STREET_ADDRESS]." at bounding box center [112, 101] width 53 height 9
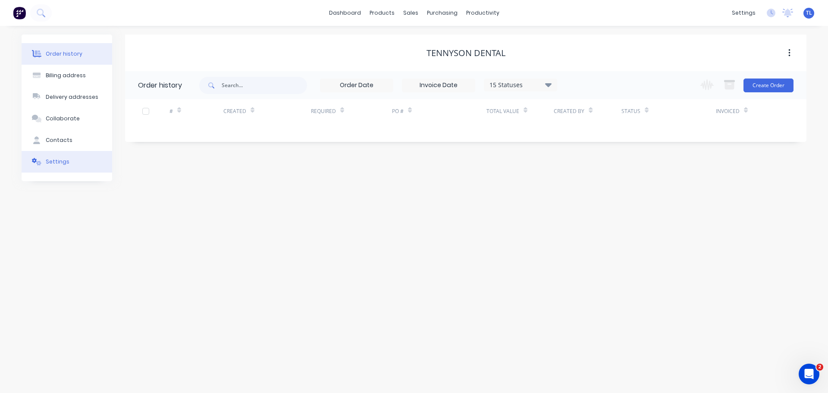
click at [62, 162] on div "Settings" at bounding box center [58, 162] width 24 height 8
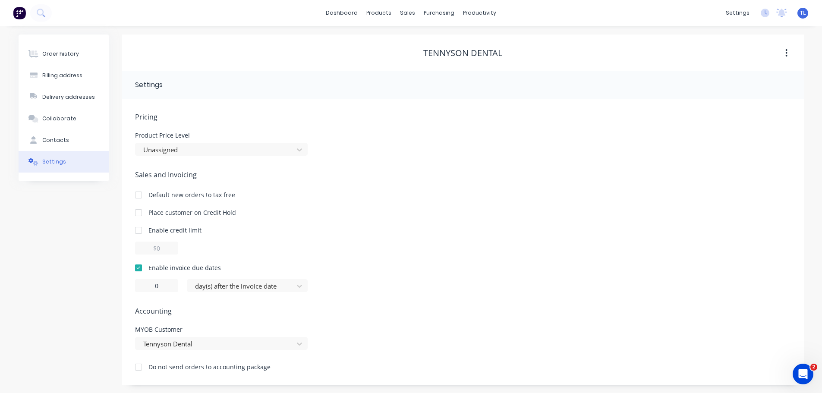
scroll to position [1, 0]
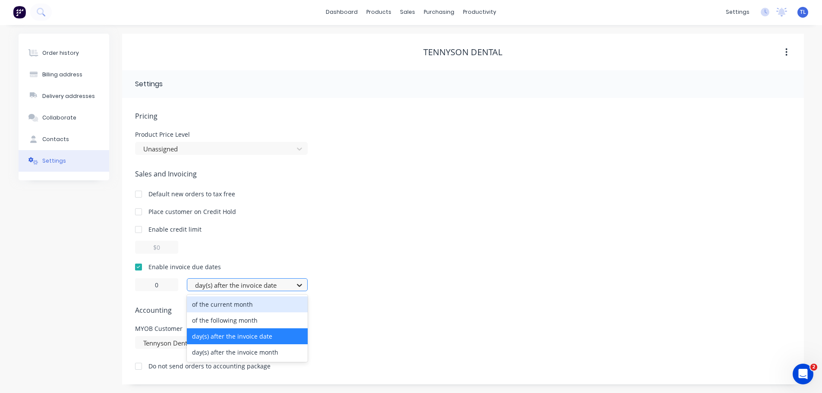
click at [298, 283] on icon at bounding box center [299, 285] width 9 height 9
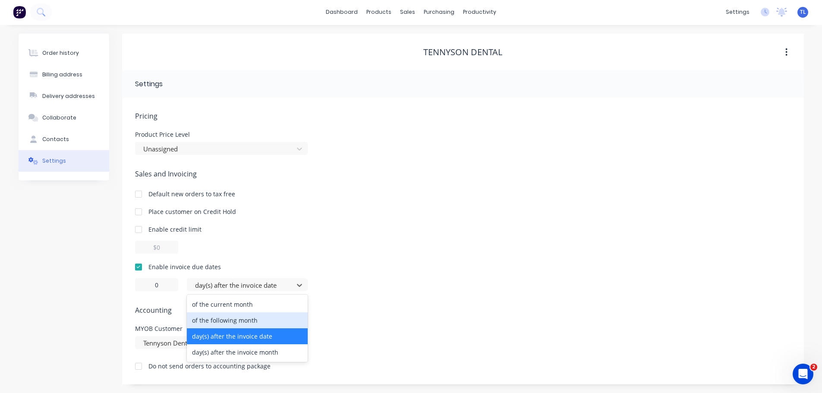
click at [247, 323] on div "of the following month" at bounding box center [247, 320] width 121 height 16
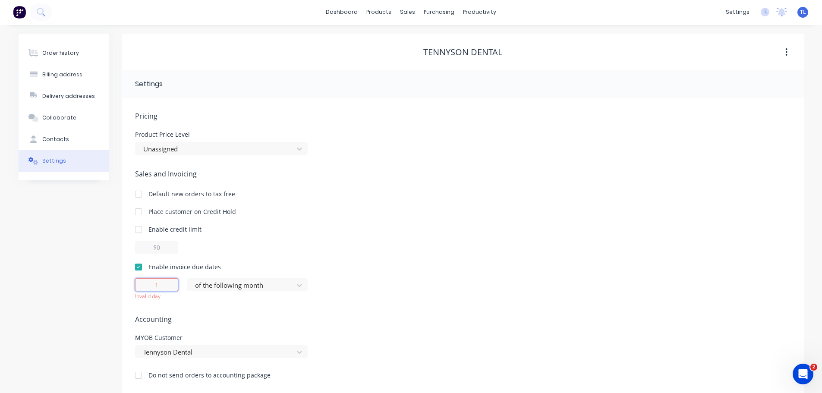
drag, startPoint x: 163, startPoint y: 285, endPoint x: 142, endPoint y: 284, distance: 20.7
click at [142, 284] on input "1" at bounding box center [156, 284] width 43 height 13
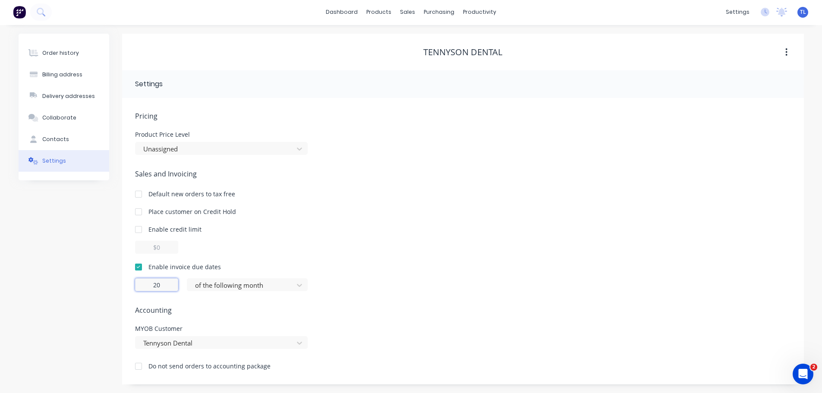
drag, startPoint x: 176, startPoint y: 283, endPoint x: 132, endPoint y: 284, distance: 43.2
click at [132, 284] on div "Pricing Product Price Level Unassigned Sales and Invoicing Default new orders t…" at bounding box center [463, 241] width 682 height 286
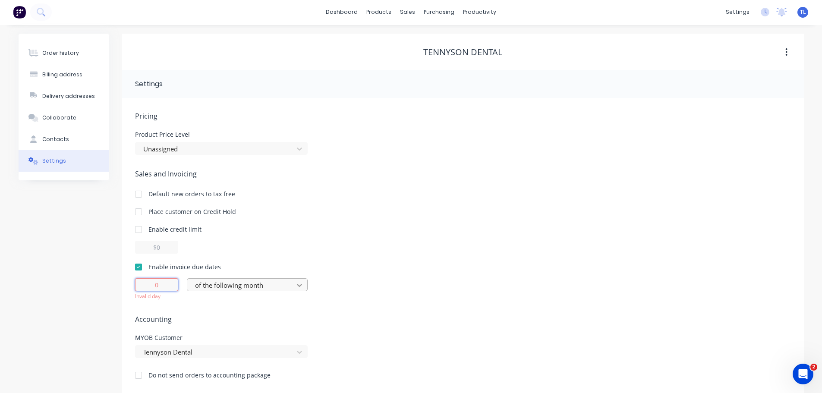
type input "0"
click at [301, 285] on icon at bounding box center [299, 285] width 5 height 3
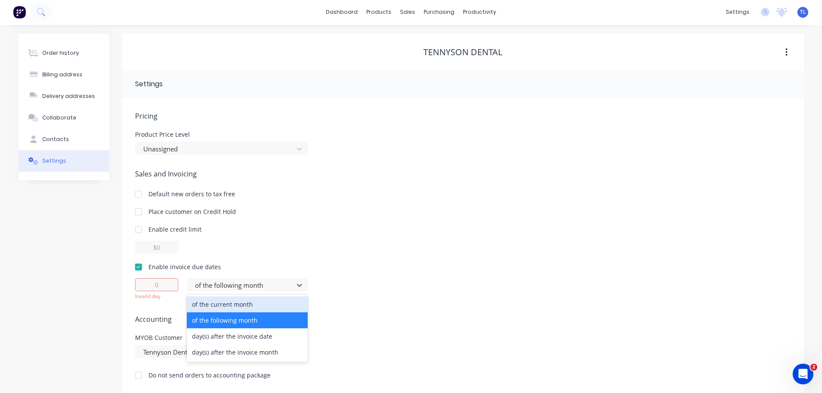
click at [242, 305] on div "of the current month" at bounding box center [247, 304] width 121 height 16
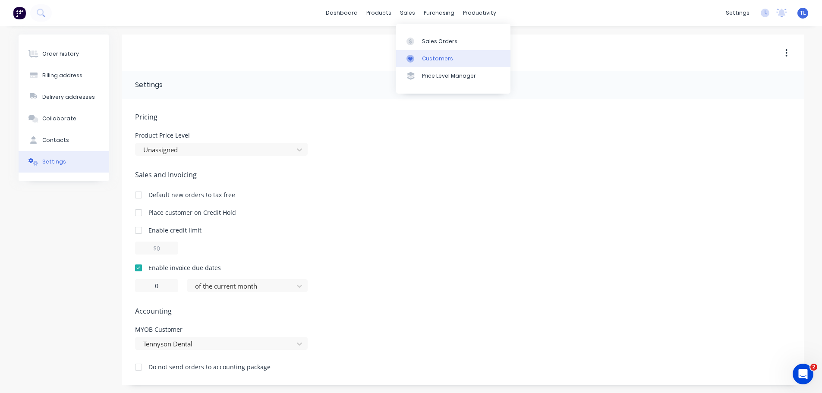
click at [429, 57] on div "Customers" at bounding box center [437, 59] width 31 height 8
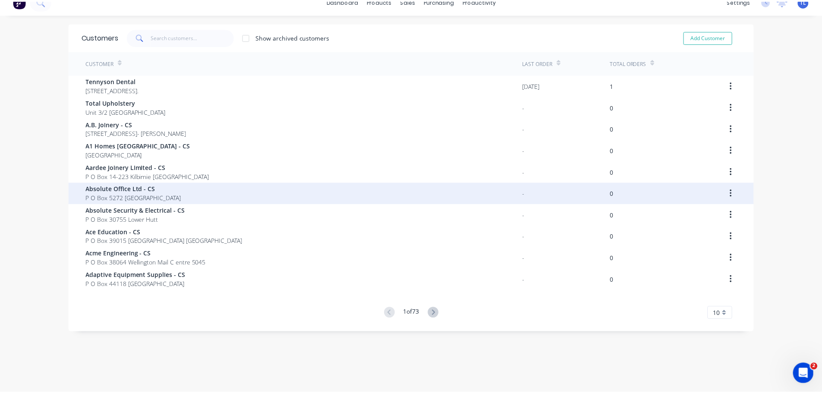
scroll to position [17, 0]
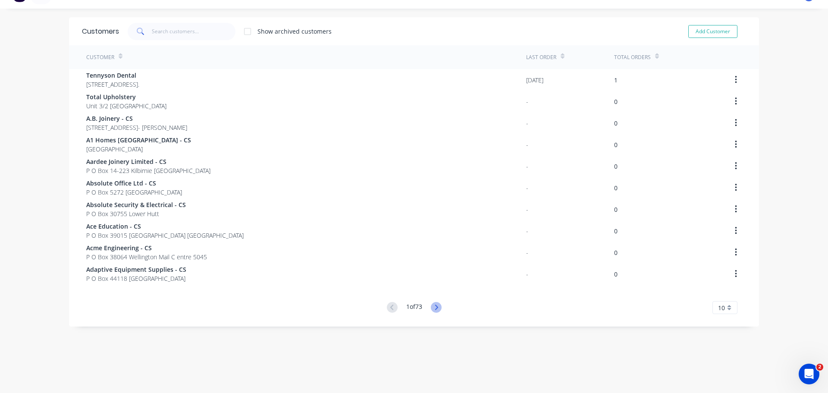
click at [436, 305] on icon at bounding box center [436, 307] width 11 height 11
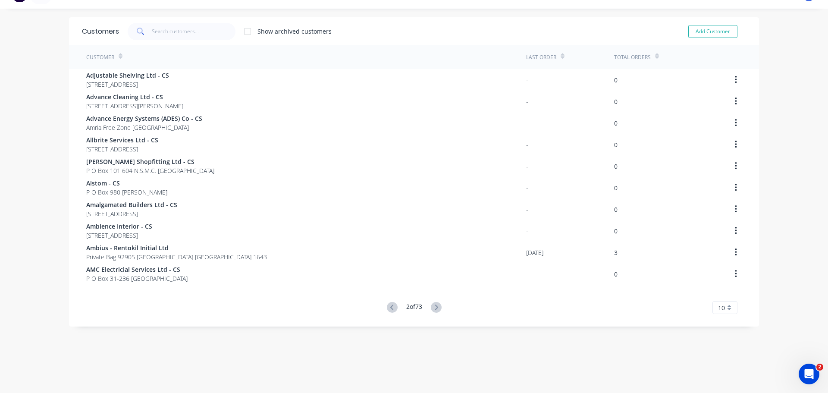
click at [436, 305] on icon at bounding box center [436, 307] width 11 height 11
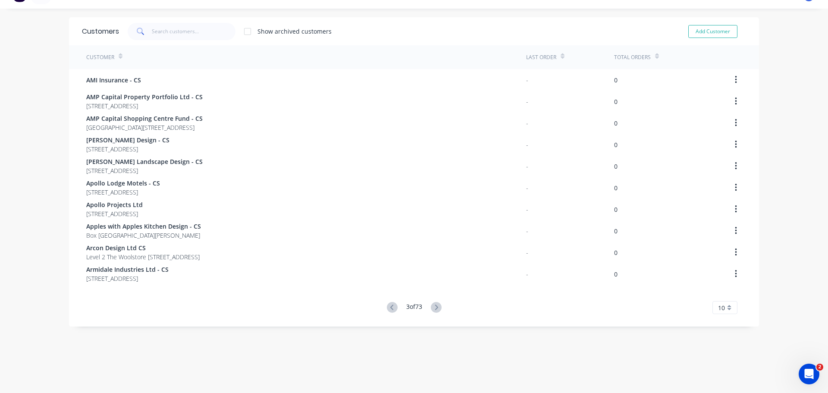
click at [436, 305] on icon at bounding box center [436, 307] width 11 height 11
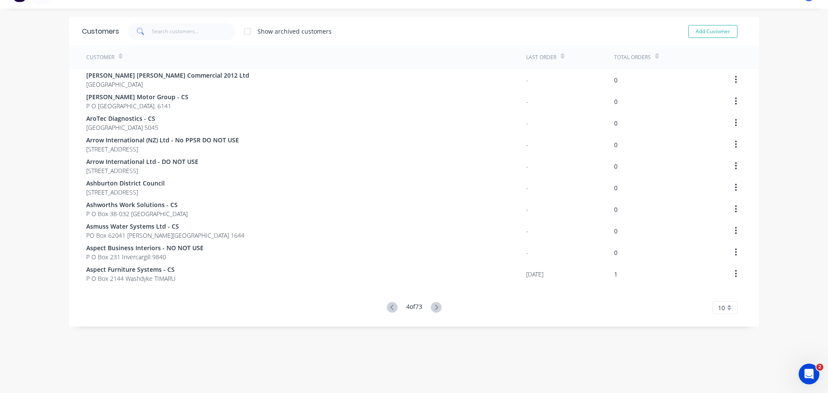
click at [436, 305] on icon at bounding box center [436, 307] width 11 height 11
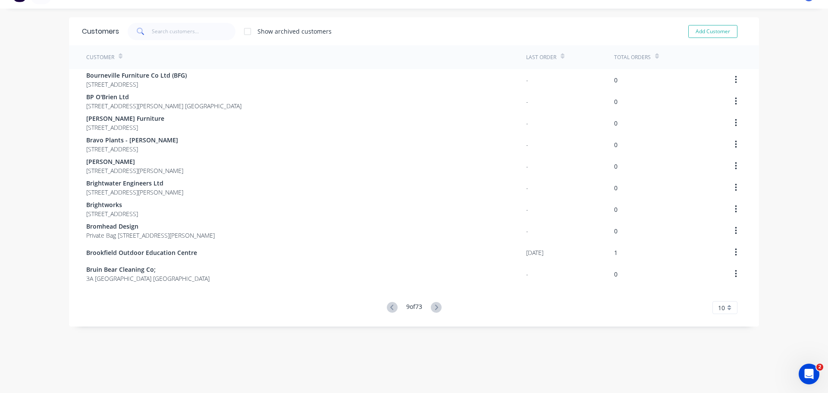
click at [436, 305] on icon at bounding box center [436, 307] width 11 height 11
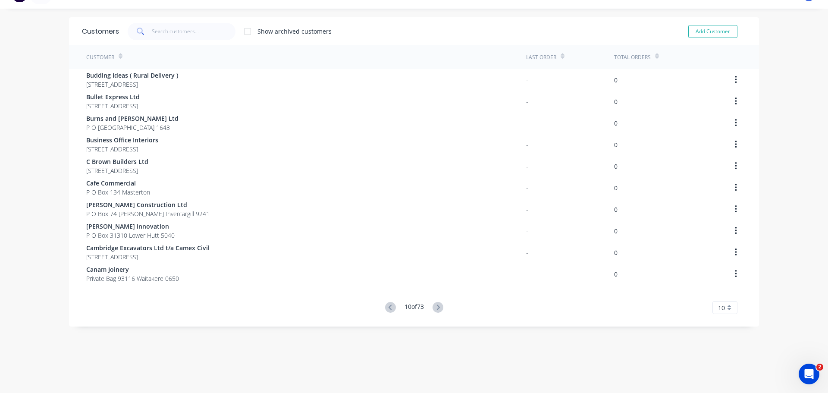
click at [437, 305] on icon at bounding box center [438, 307] width 3 height 5
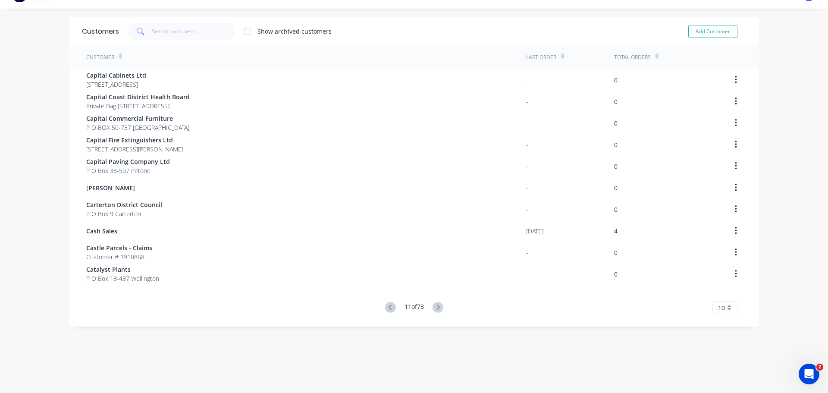
click at [437, 305] on icon at bounding box center [438, 307] width 3 height 5
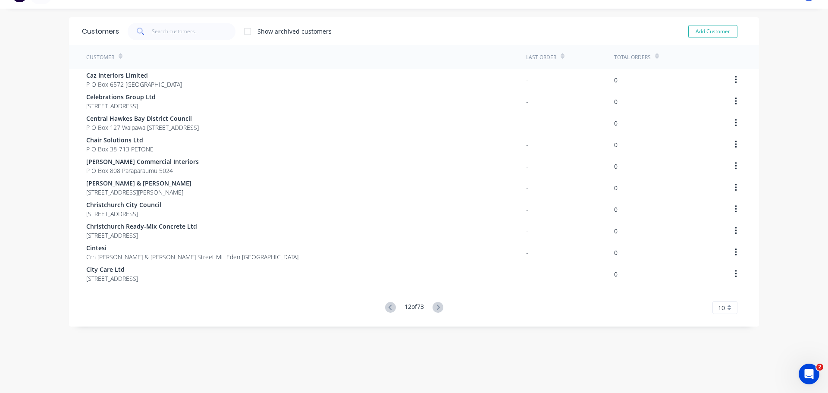
click at [437, 305] on icon at bounding box center [438, 307] width 3 height 5
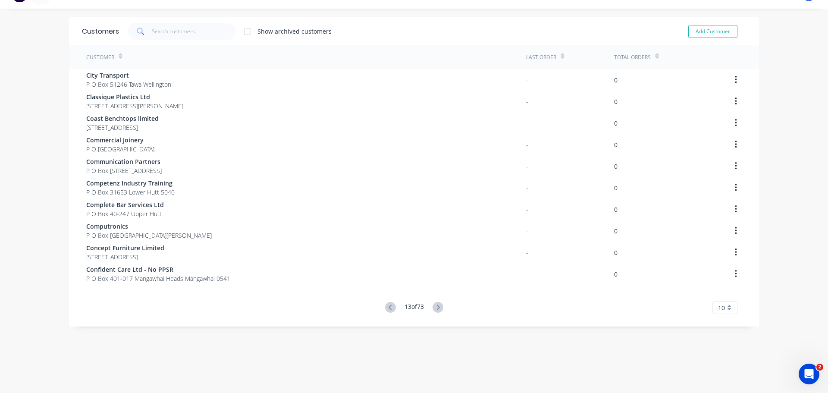
click at [437, 305] on icon at bounding box center [438, 307] width 3 height 5
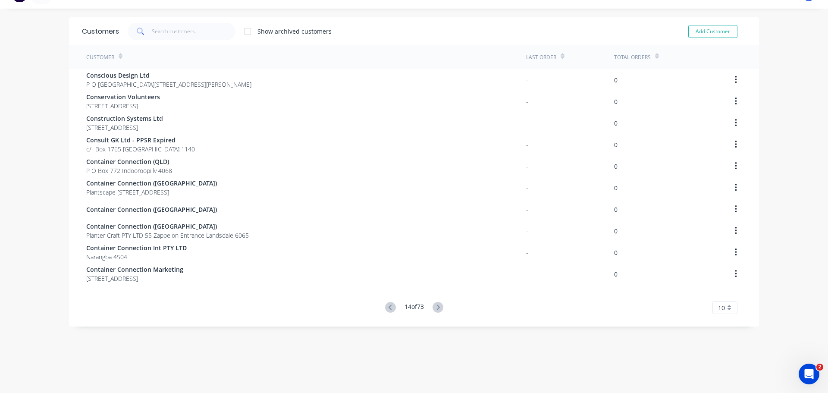
click at [437, 305] on icon at bounding box center [438, 307] width 3 height 5
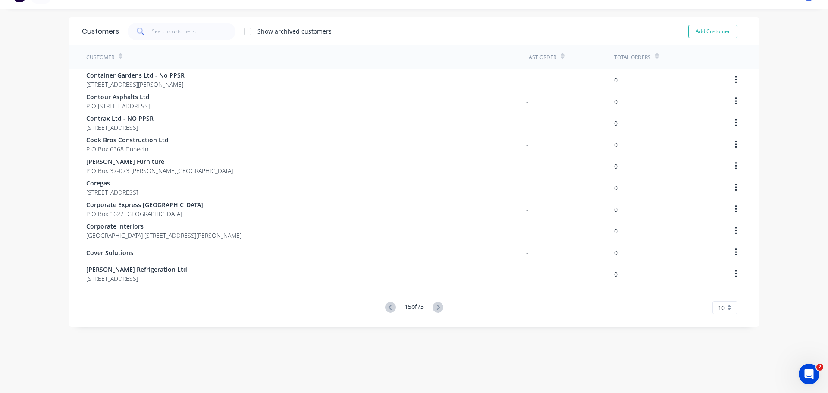
click at [436, 305] on div "Customers Show archived customers Add Customer Customer Last Order Total Orders…" at bounding box center [414, 200] width 690 height 367
click at [437, 305] on icon at bounding box center [438, 307] width 3 height 5
click at [436, 305] on div "Customers Show archived customers Add Customer Customer Last Order Total Orders…" at bounding box center [414, 200] width 690 height 367
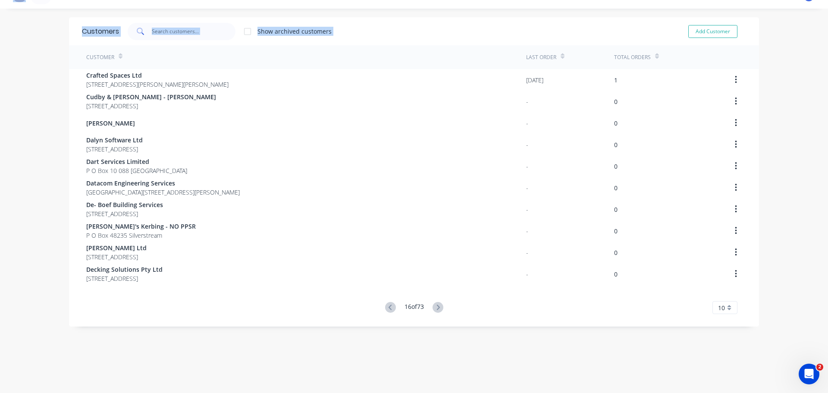
click at [437, 305] on icon at bounding box center [438, 307] width 3 height 5
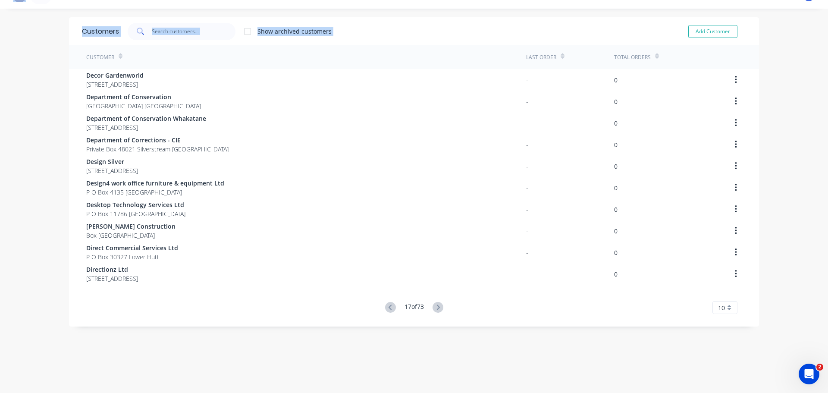
click at [437, 305] on icon at bounding box center [438, 307] width 3 height 5
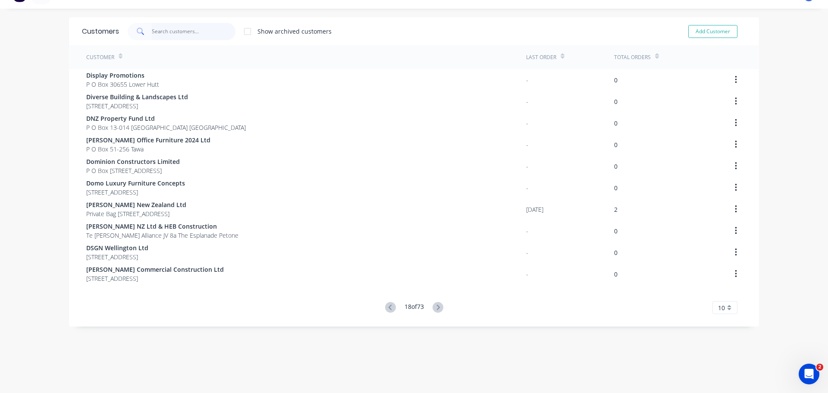
click at [192, 33] on input "text" at bounding box center [194, 31] width 84 height 17
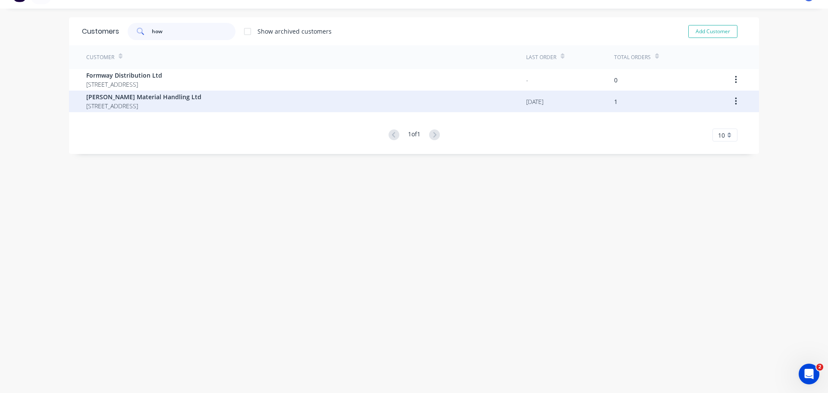
type input "how"
click at [116, 101] on span "[PERSON_NAME] Material Handling Ltd" at bounding box center [143, 96] width 115 height 9
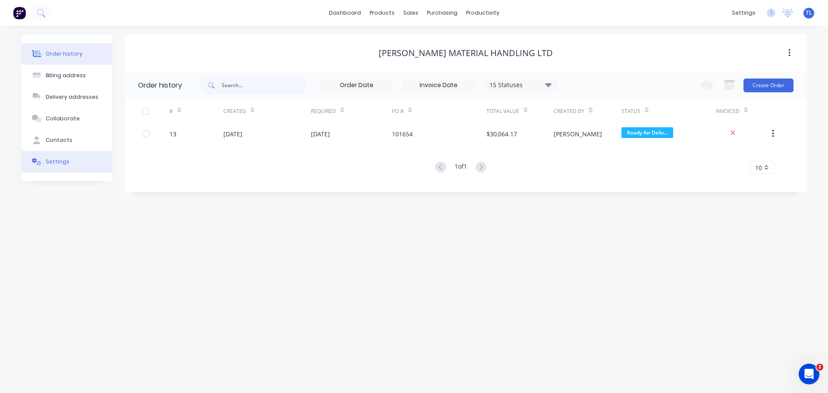
click at [60, 160] on div "Settings" at bounding box center [58, 162] width 24 height 8
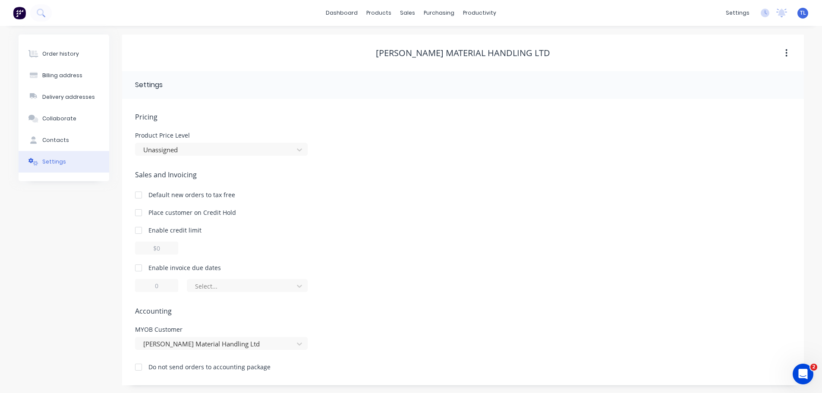
click at [137, 270] on div at bounding box center [138, 267] width 17 height 17
drag, startPoint x: 163, startPoint y: 285, endPoint x: 130, endPoint y: 285, distance: 32.8
click at [130, 285] on div "Pricing Product Price Level Unassigned Sales and Invoicing Default new orders t…" at bounding box center [463, 242] width 682 height 286
type input "20"
click at [302, 286] on icon at bounding box center [299, 286] width 9 height 9
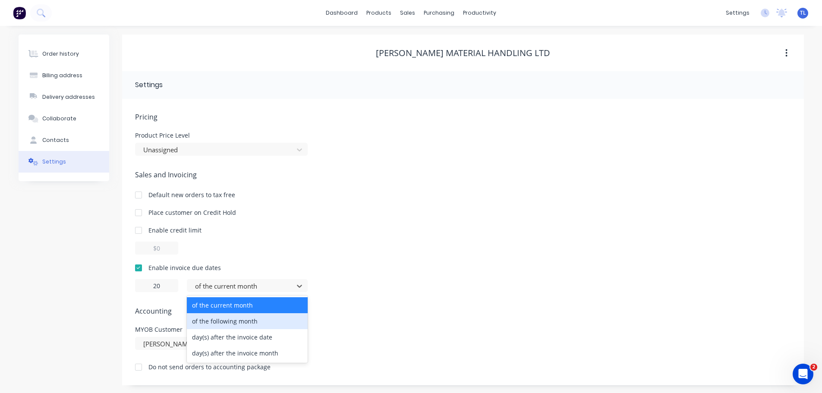
click at [257, 321] on div "of the following month" at bounding box center [247, 321] width 121 height 16
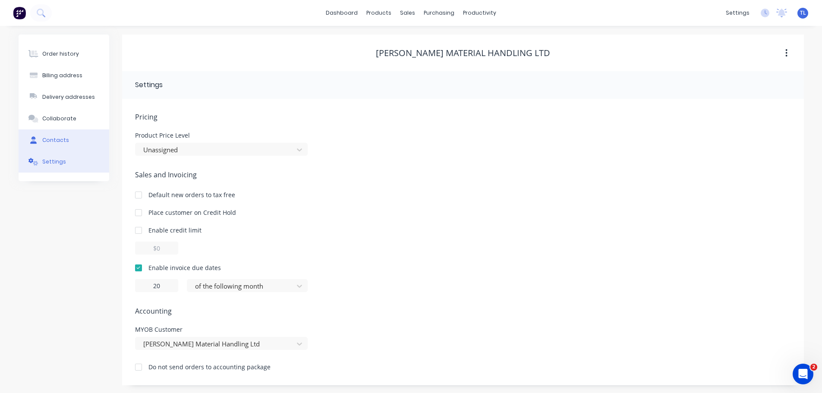
click at [48, 141] on div "Contacts" at bounding box center [55, 140] width 27 height 8
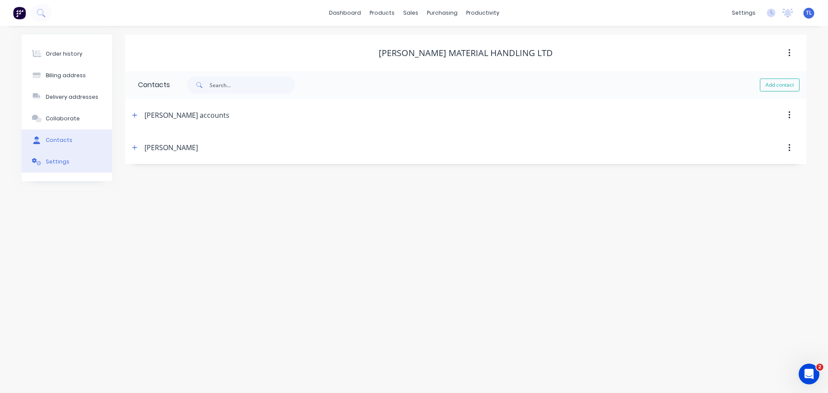
click at [50, 162] on div "Settings" at bounding box center [58, 162] width 24 height 8
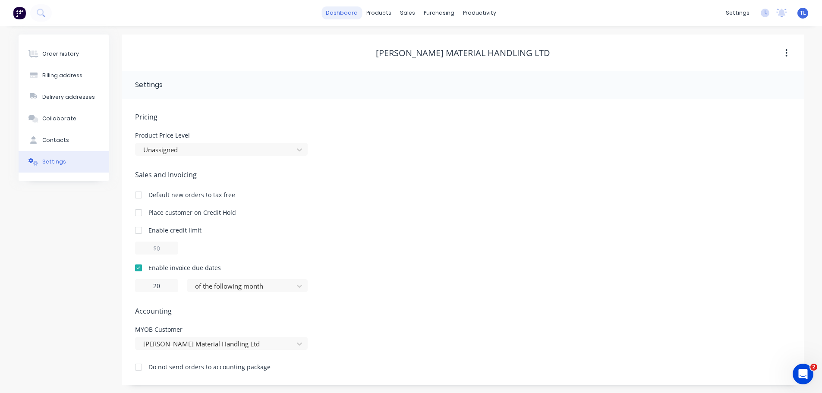
click at [348, 13] on link "dashboard" at bounding box center [341, 12] width 41 height 13
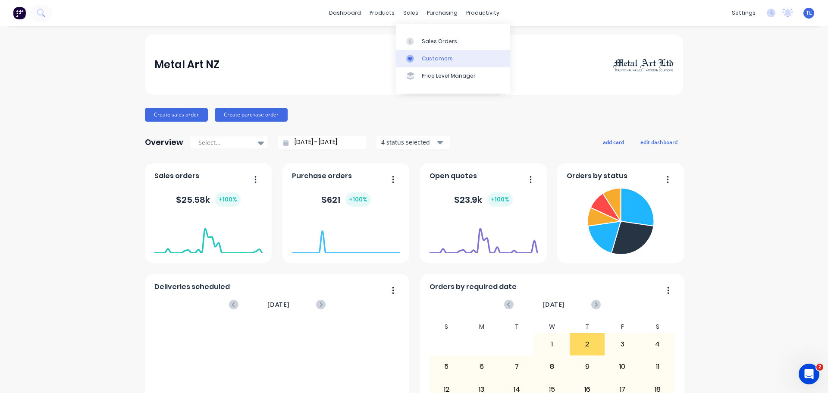
click at [431, 57] on div "Customers" at bounding box center [437, 59] width 31 height 8
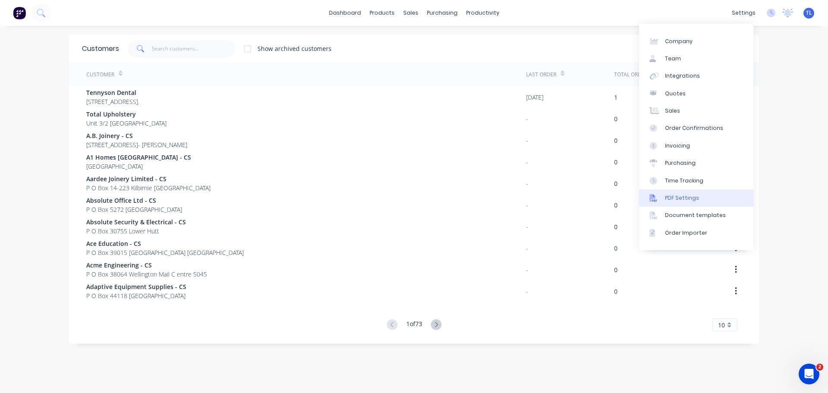
click at [686, 198] on div "PDF Settings" at bounding box center [682, 198] width 34 height 8
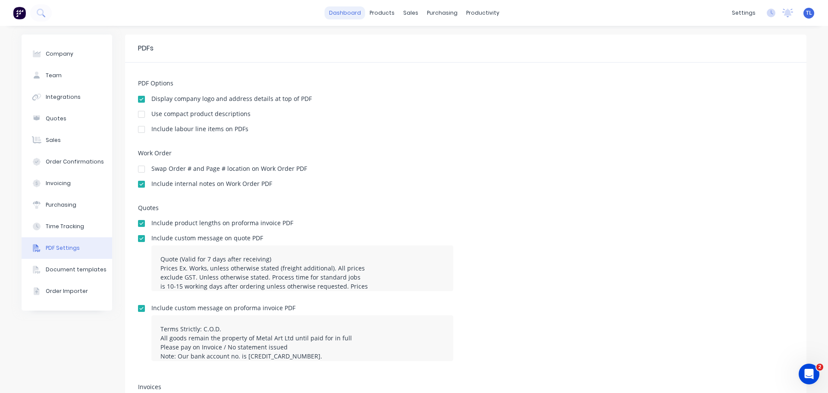
click at [340, 13] on link "dashboard" at bounding box center [345, 12] width 41 height 13
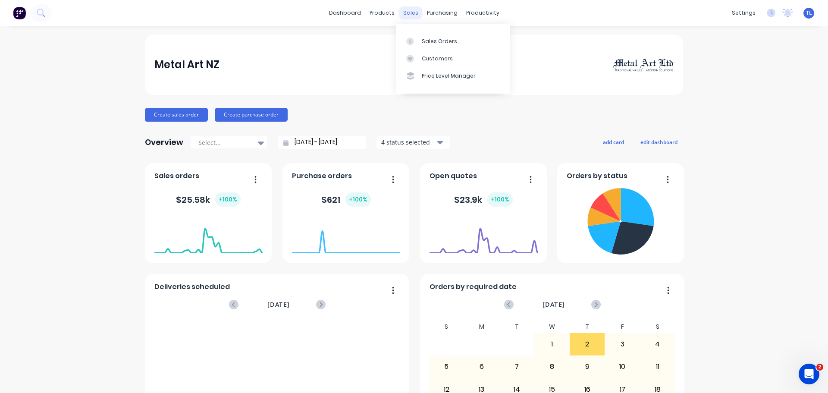
click at [406, 11] on div "sales" at bounding box center [411, 12] width 24 height 13
click at [439, 41] on div "Sales Orders" at bounding box center [439, 42] width 35 height 8
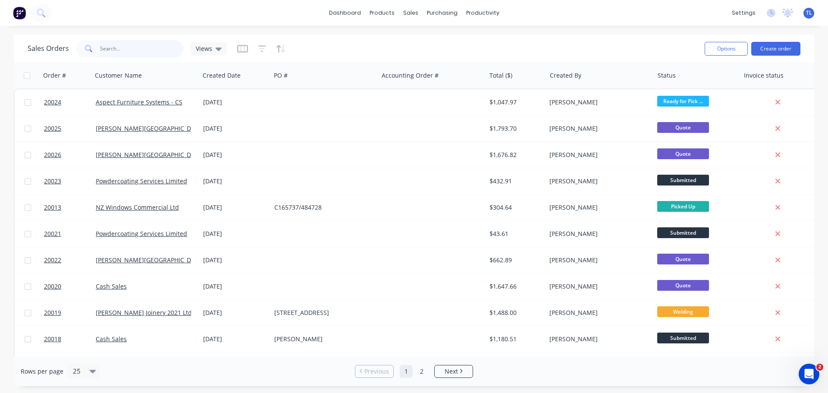
click at [108, 50] on input "text" at bounding box center [142, 48] width 84 height 17
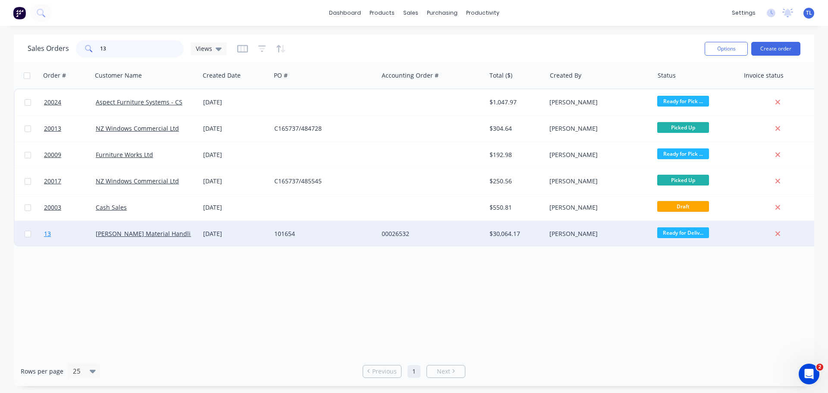
type input "13"
click at [46, 235] on span "13" at bounding box center [47, 234] width 7 height 9
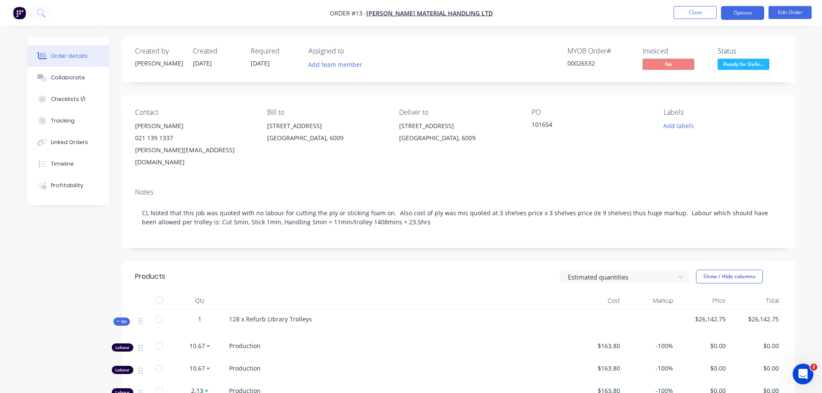
click at [733, 11] on button "Options" at bounding box center [742, 13] width 43 height 14
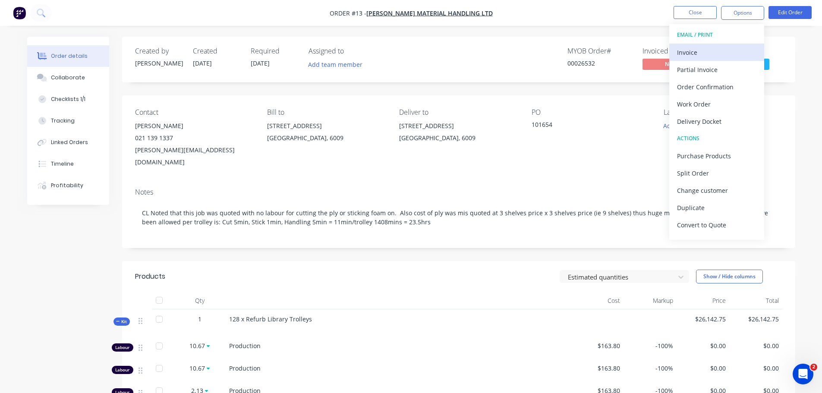
click at [692, 55] on div "Invoice" at bounding box center [716, 52] width 79 height 13
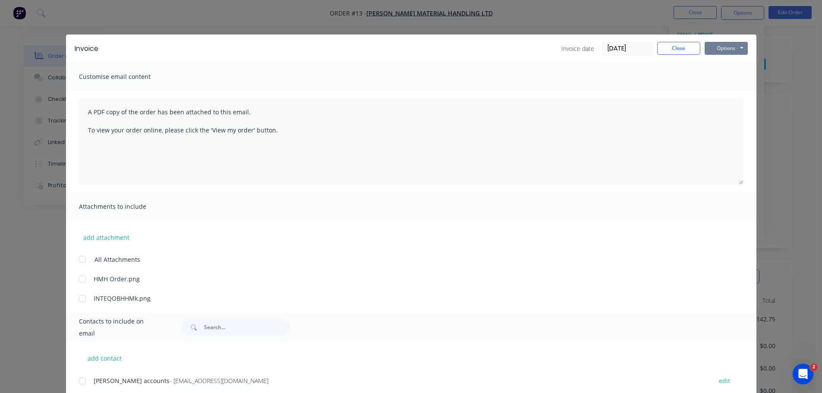
click at [739, 47] on button "Options" at bounding box center [726, 48] width 43 height 13
click at [723, 64] on button "Preview" at bounding box center [732, 64] width 55 height 14
click at [726, 49] on button "Options" at bounding box center [726, 48] width 43 height 13
click at [724, 78] on button "Print" at bounding box center [732, 78] width 55 height 14
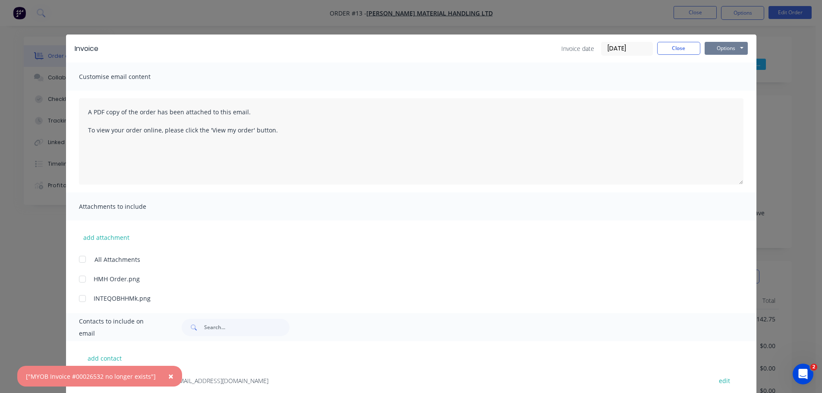
click at [723, 43] on button "Options" at bounding box center [726, 48] width 43 height 13
click at [726, 64] on button "Preview" at bounding box center [732, 64] width 55 height 14
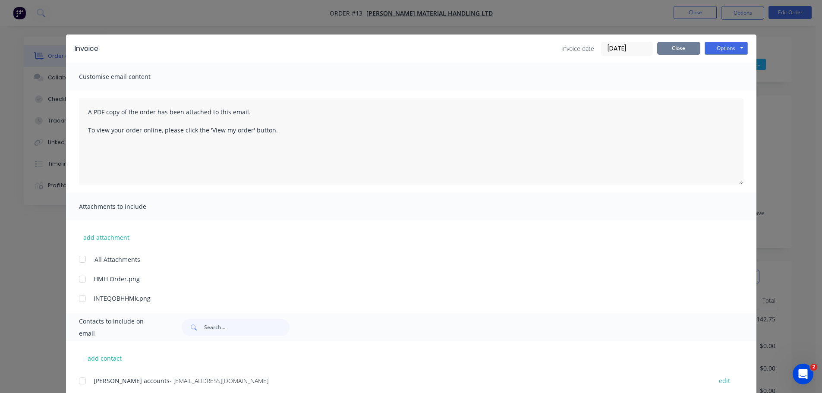
click at [672, 51] on button "Close" at bounding box center [678, 48] width 43 height 13
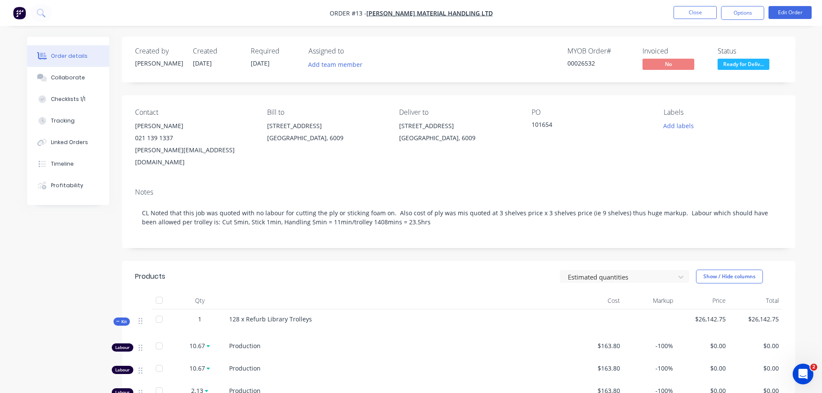
click at [20, 12] on img "button" at bounding box center [19, 12] width 13 height 13
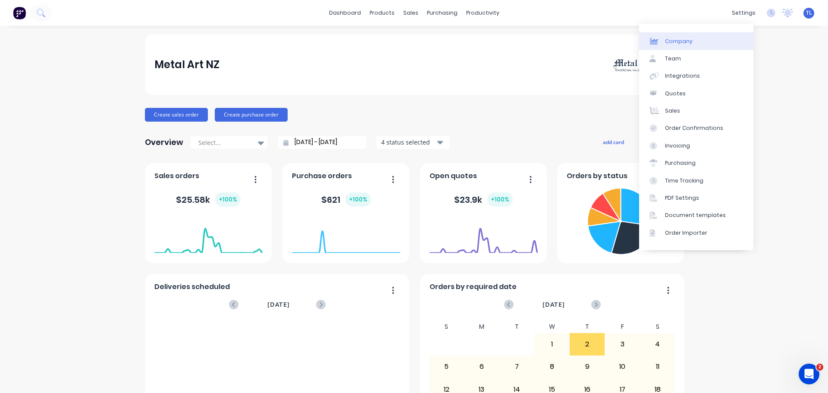
click at [675, 41] on div "Company" at bounding box center [679, 42] width 28 height 8
select select "NZ"
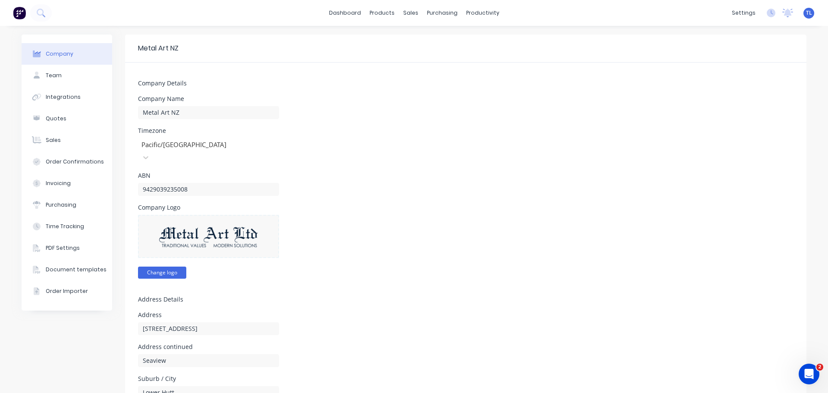
click at [168, 267] on button "Change logo" at bounding box center [162, 273] width 48 height 12
click at [221, 238] on div at bounding box center [208, 236] width 141 height 43
click at [198, 239] on div at bounding box center [208, 236] width 141 height 43
click at [202, 226] on img at bounding box center [208, 236] width 99 height 24
click at [157, 267] on button "Change logo" at bounding box center [162, 273] width 48 height 12
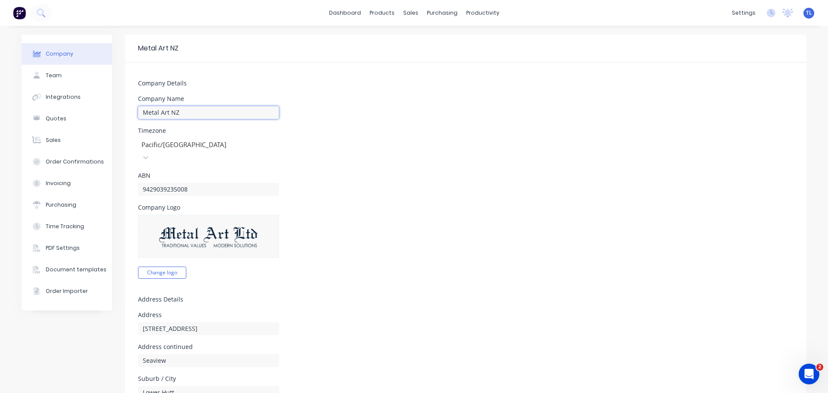
click at [177, 112] on input "Metal Art NZ" at bounding box center [208, 112] width 141 height 13
type input "Metal Art Ltd"
click at [370, 150] on div "Timezone [GEOGRAPHIC_DATA]/[GEOGRAPHIC_DATA]" at bounding box center [466, 146] width 656 height 36
click at [56, 73] on div "Team" at bounding box center [54, 76] width 16 height 8
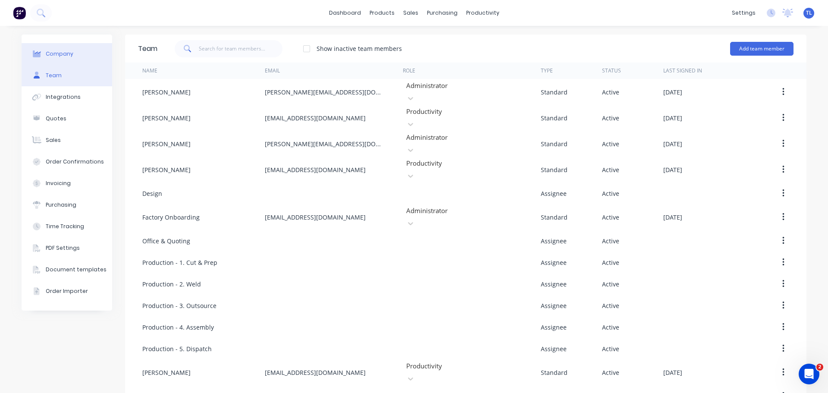
click at [53, 58] on button "Company" at bounding box center [67, 54] width 91 height 22
select select "NZ"
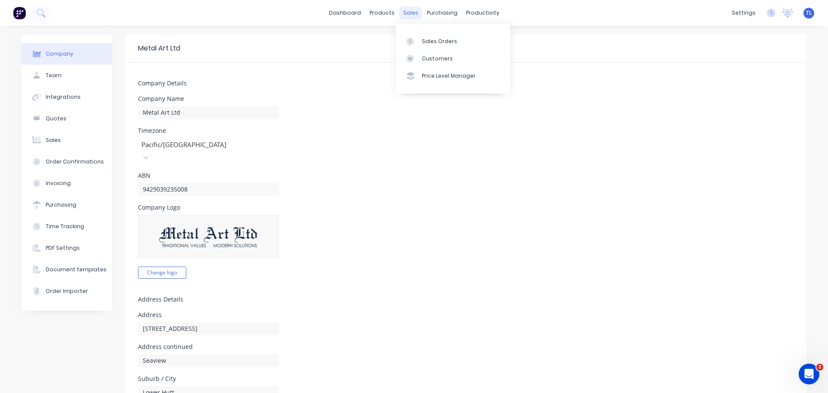
click at [405, 14] on div "sales" at bounding box center [411, 12] width 24 height 13
click at [434, 58] on div "Customers" at bounding box center [437, 59] width 31 height 8
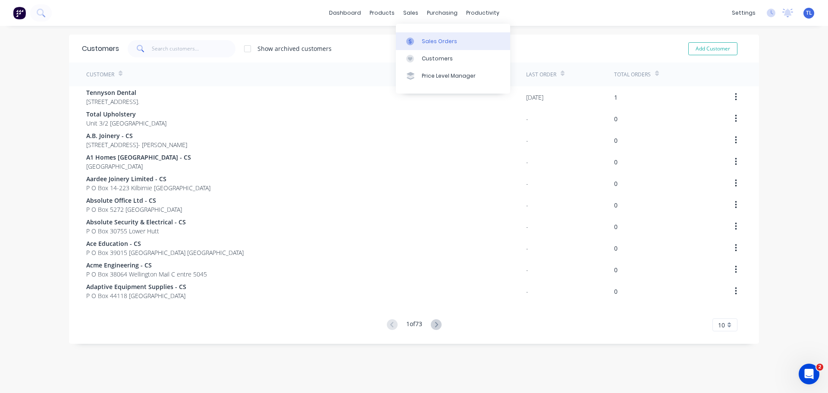
click at [437, 41] on div "Sales Orders" at bounding box center [439, 42] width 35 height 8
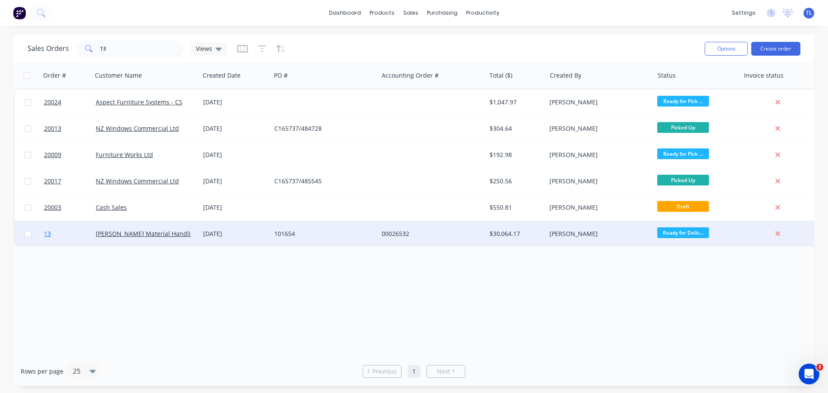
click at [47, 234] on span "13" at bounding box center [47, 234] width 7 height 9
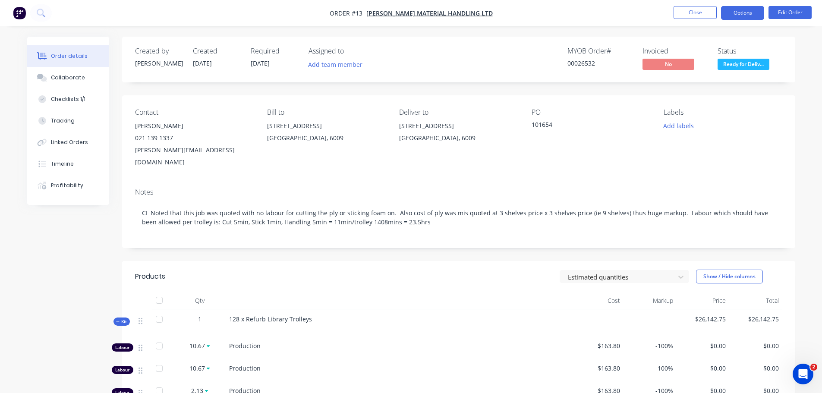
click at [752, 13] on button "Options" at bounding box center [742, 13] width 43 height 14
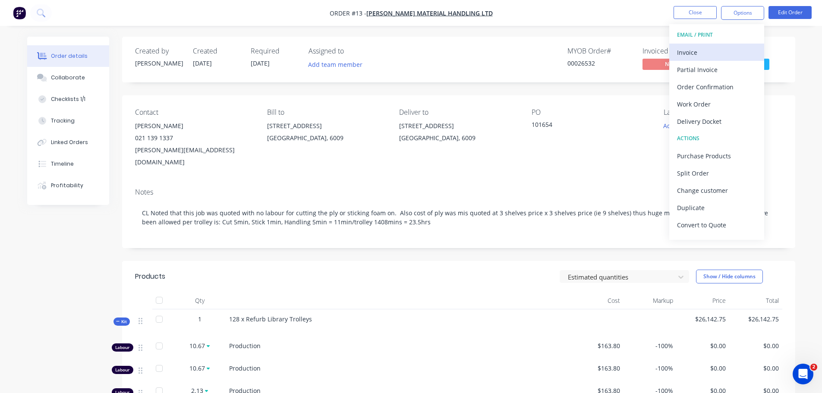
click at [696, 54] on div "Invoice" at bounding box center [716, 52] width 79 height 13
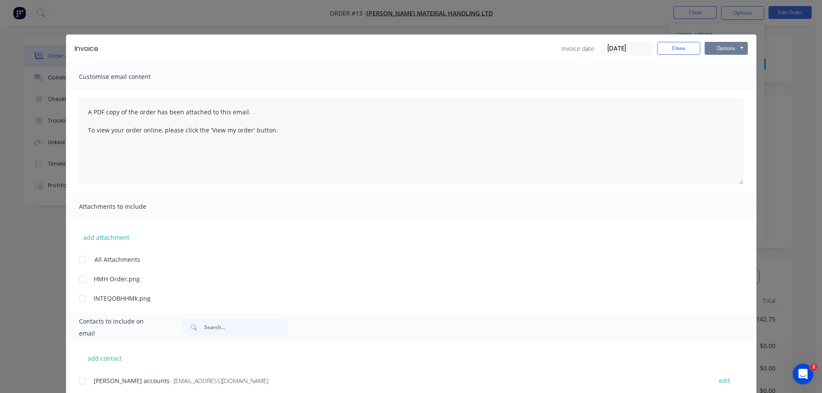
click at [719, 48] on button "Options" at bounding box center [726, 48] width 43 height 13
click at [723, 65] on button "Preview" at bounding box center [732, 64] width 55 height 14
click at [668, 49] on button "Close" at bounding box center [678, 48] width 43 height 13
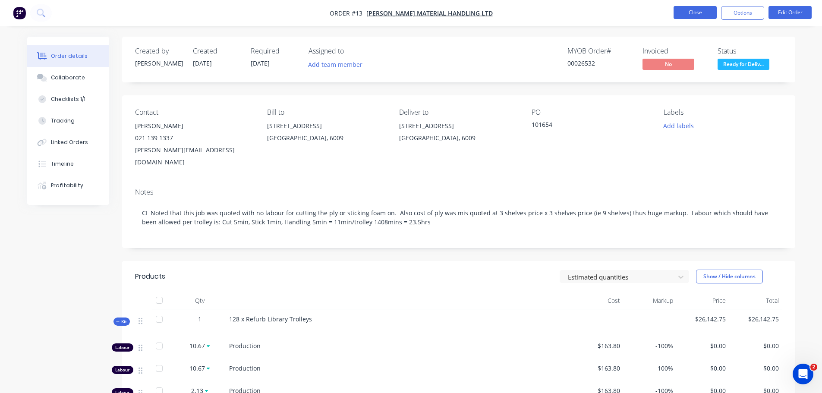
click at [701, 15] on button "Close" at bounding box center [694, 12] width 43 height 13
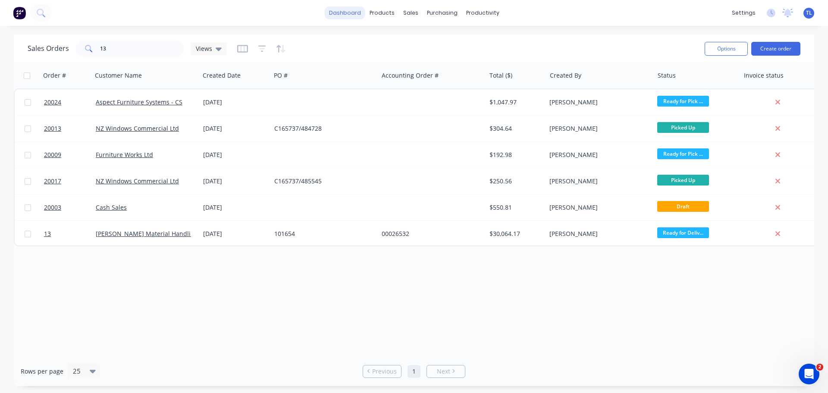
click at [341, 14] on link "dashboard" at bounding box center [345, 12] width 41 height 13
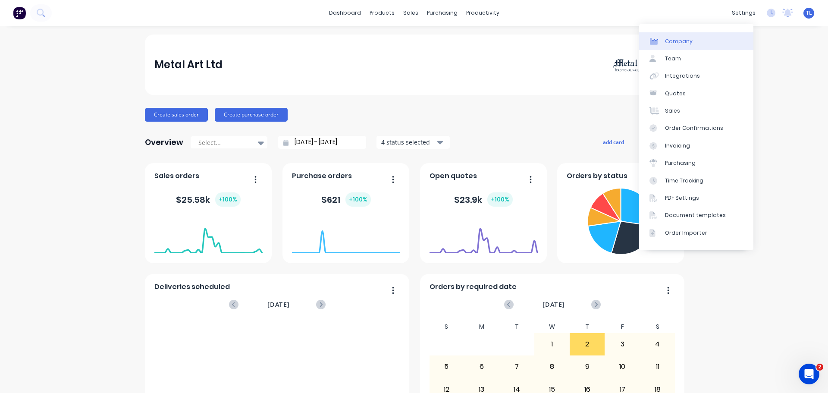
click at [678, 41] on div "Company" at bounding box center [679, 42] width 28 height 8
select select "NZ"
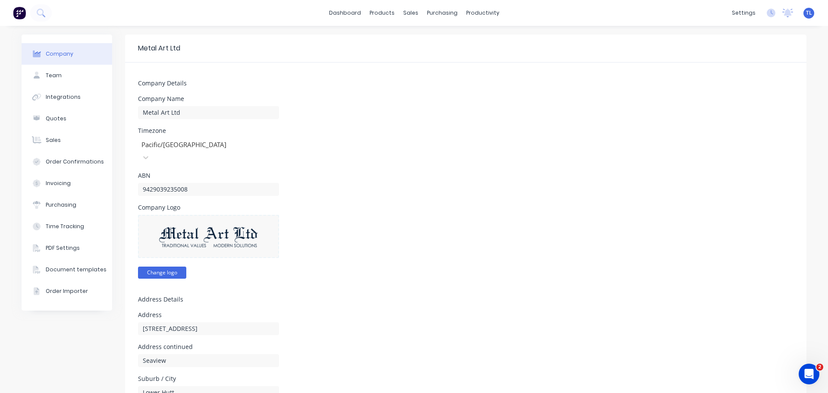
click at [160, 267] on button "Change logo" at bounding box center [162, 273] width 48 height 12
click at [164, 267] on button "Change logo" at bounding box center [162, 273] width 48 height 12
